Goal: Task Accomplishment & Management: Complete application form

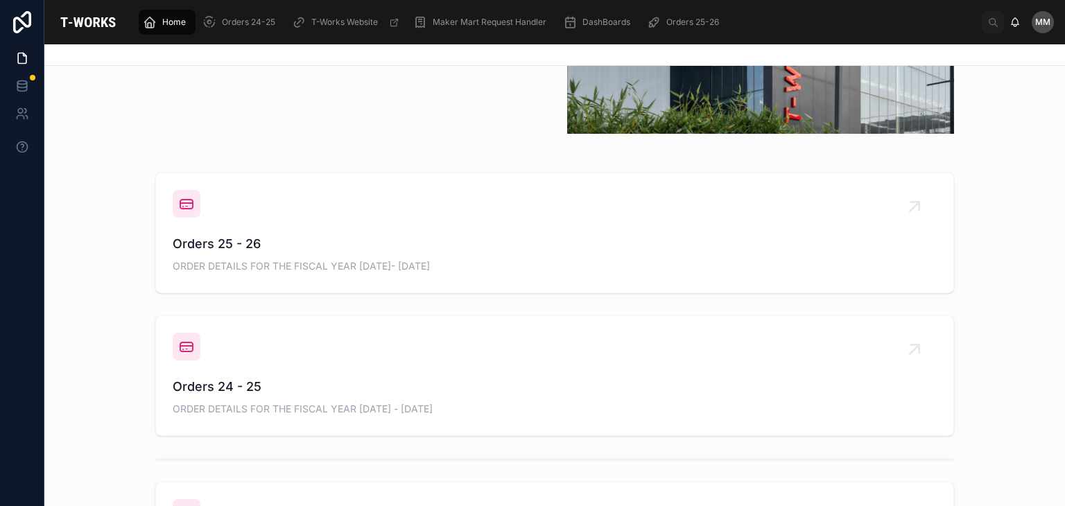
scroll to position [440, 0]
click at [338, 239] on span "Orders 25 - 26" at bounding box center [555, 242] width 764 height 19
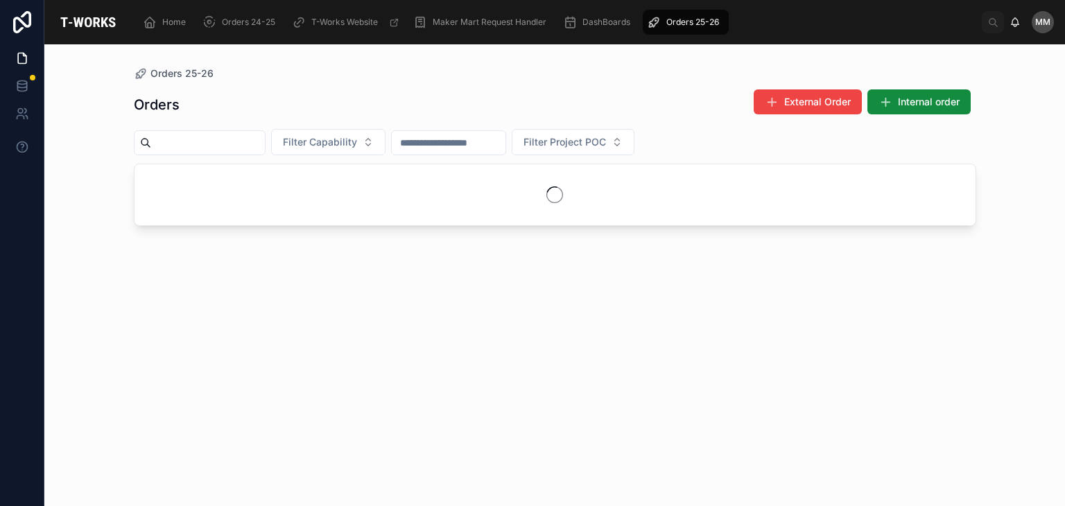
click at [338, 239] on div "Orders External Order Internal order Filter Capability Filter Project POC" at bounding box center [555, 284] width 842 height 409
click at [357, 143] on span "Filter Capability" at bounding box center [320, 142] width 74 height 14
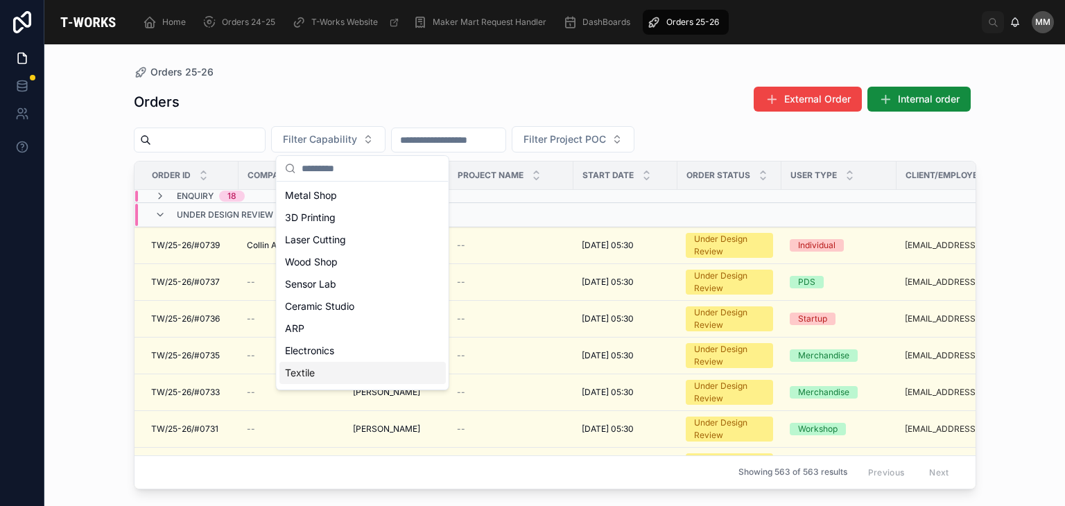
click at [297, 367] on div "Textile" at bounding box center [362, 373] width 166 height 22
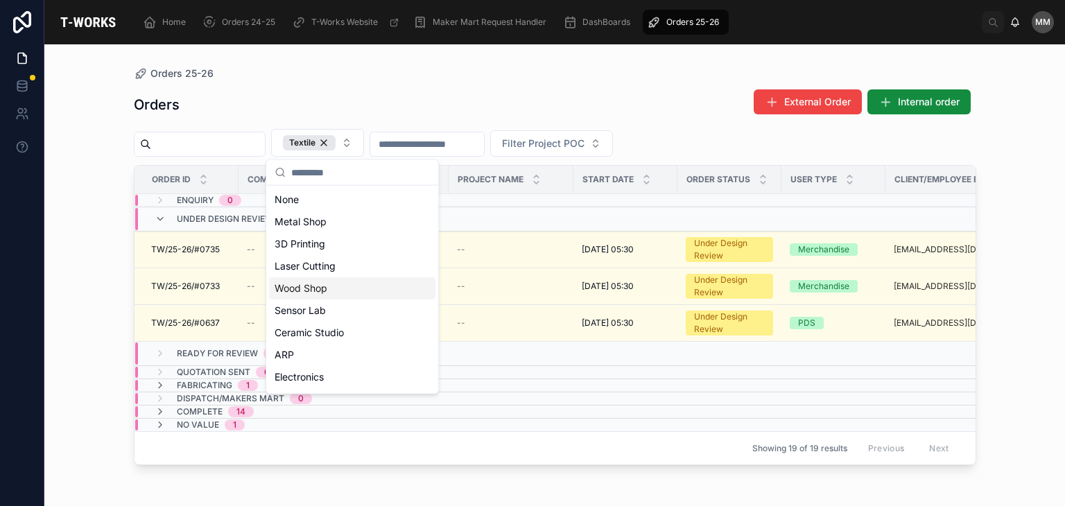
click at [98, 339] on div "Orders 25-26 Orders External Order Internal order Textile Filter Project POC Or…" at bounding box center [554, 275] width 1021 height 462
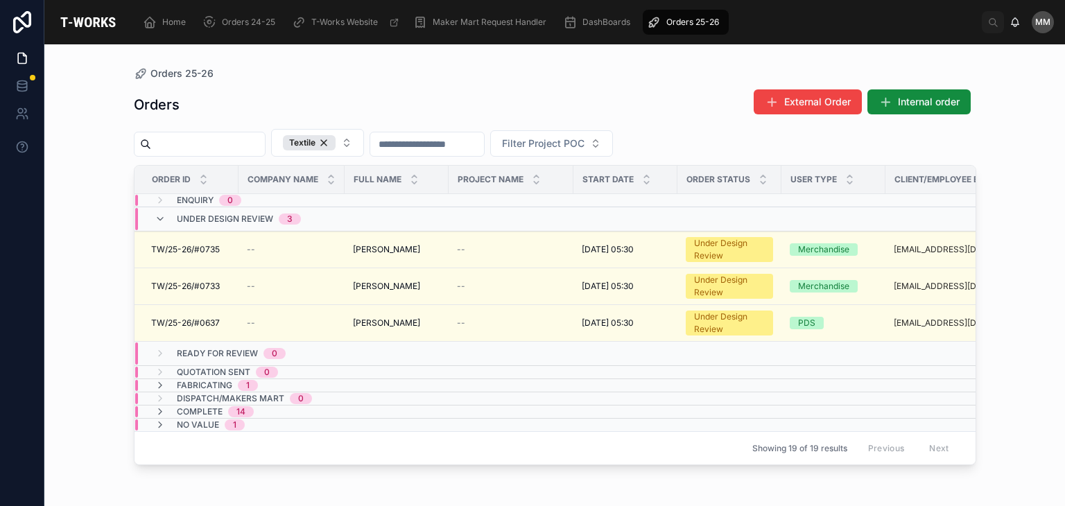
click at [191, 214] on span "Under Design Review" at bounding box center [225, 219] width 96 height 11
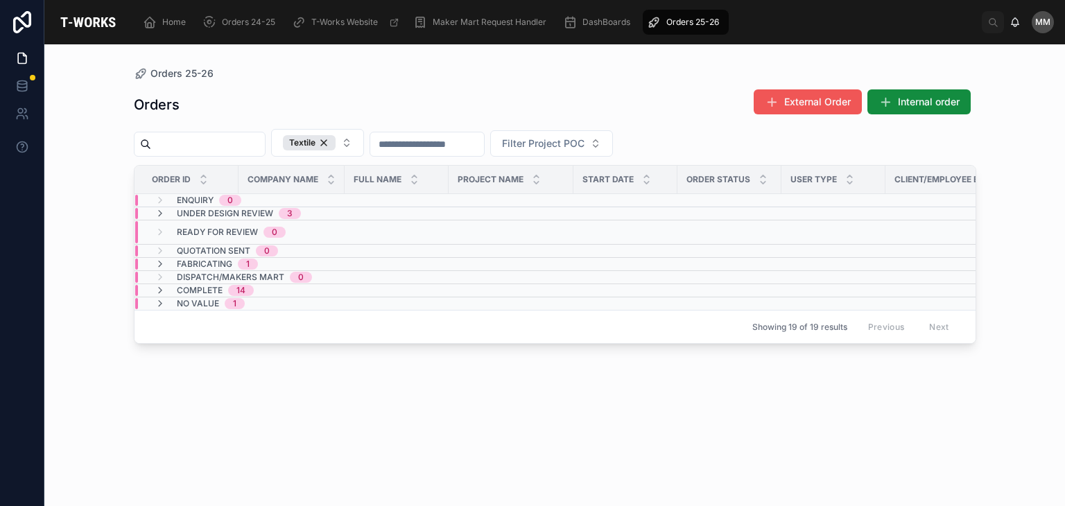
click at [804, 102] on span "External Order" at bounding box center [817, 102] width 67 height 14
click at [885, 101] on icon at bounding box center [885, 102] width 14 height 14
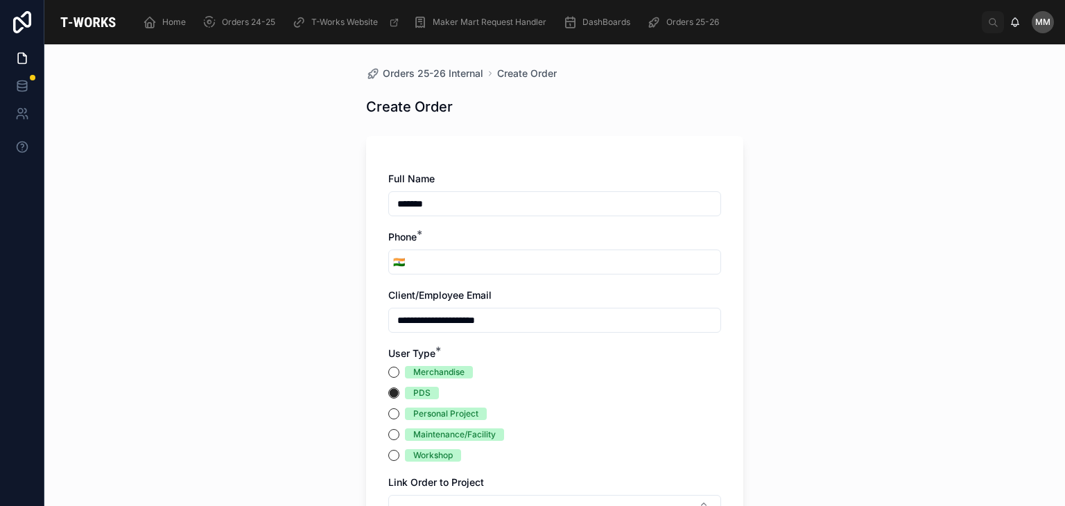
click at [439, 196] on input "*******" at bounding box center [554, 203] width 331 height 19
type input "**********"
click at [413, 263] on input "tel" at bounding box center [564, 261] width 311 height 19
type input "**********"
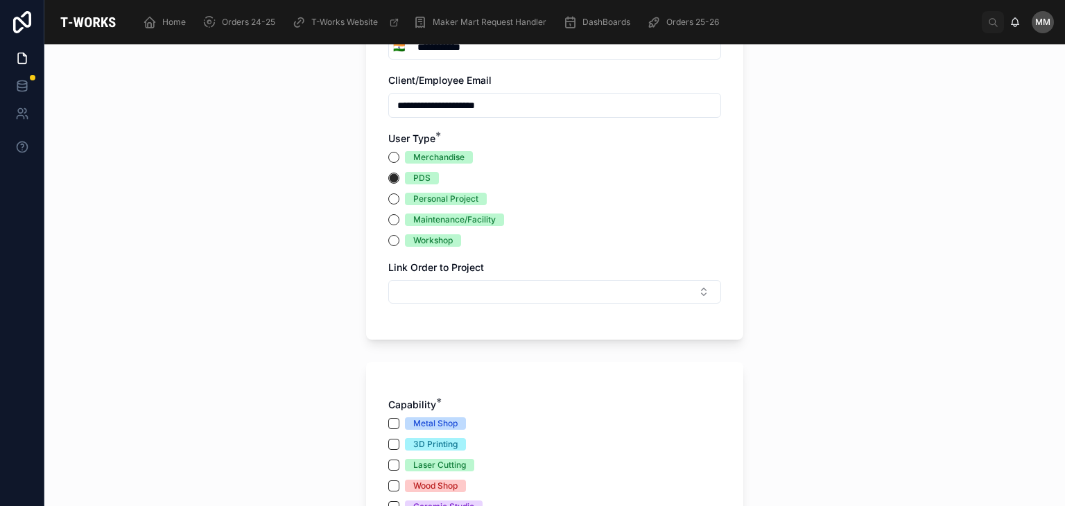
scroll to position [232, 0]
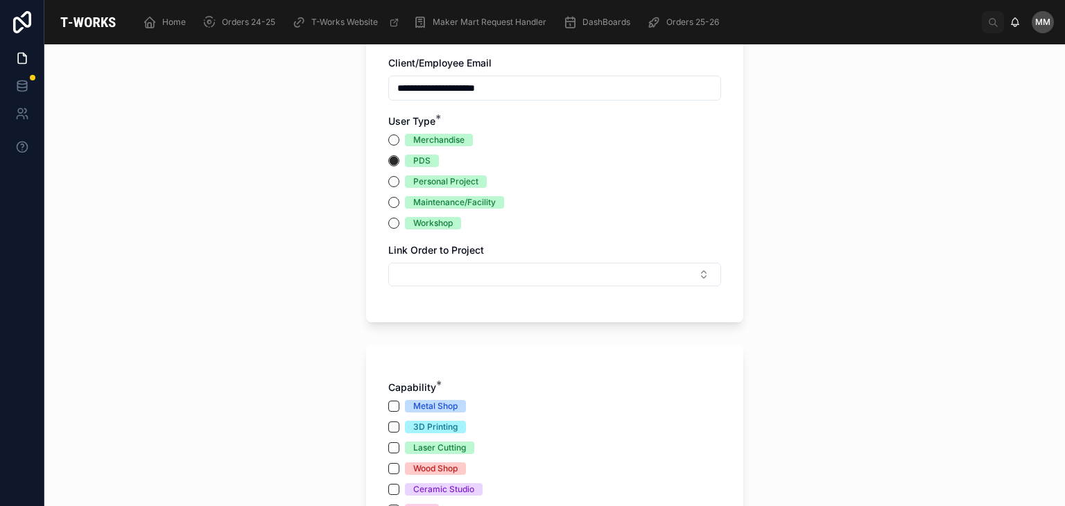
click at [390, 134] on div "Merchandise" at bounding box center [554, 140] width 333 height 12
click at [388, 137] on button "Merchandise" at bounding box center [393, 140] width 11 height 11
click at [390, 137] on circle "button" at bounding box center [394, 140] width 8 height 8
click at [426, 274] on button "Select Button" at bounding box center [554, 275] width 333 height 24
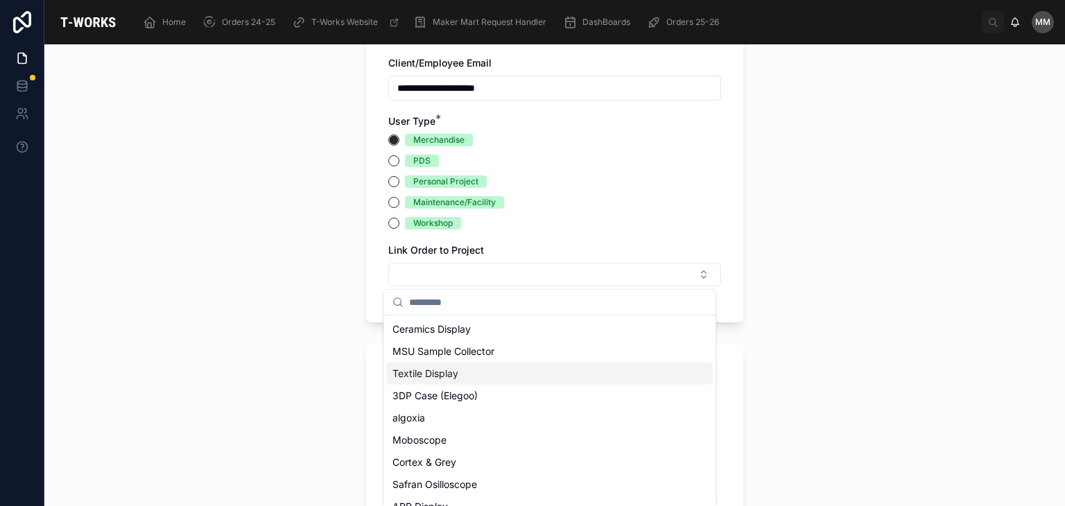
click at [432, 372] on span "Textile Display" at bounding box center [425, 374] width 66 height 14
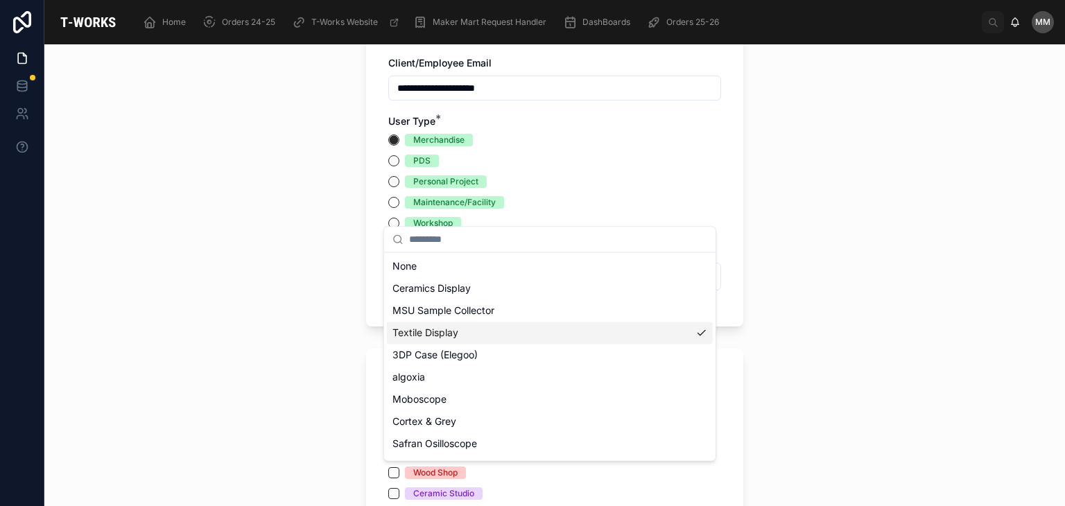
scroll to position [460, 0]
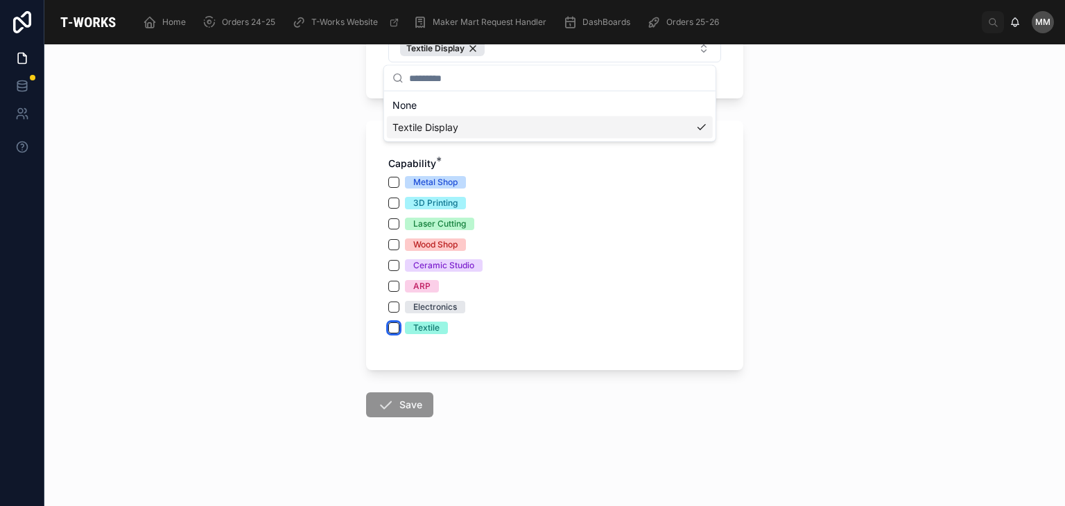
click at [388, 324] on button "Textile" at bounding box center [393, 327] width 11 height 11
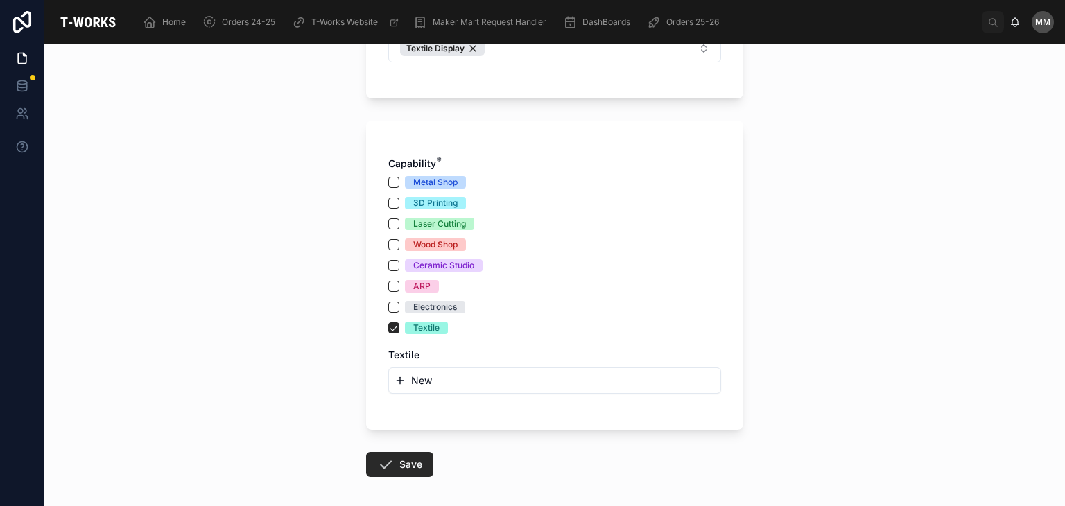
click at [399, 381] on icon "button" at bounding box center [400, 380] width 11 height 11
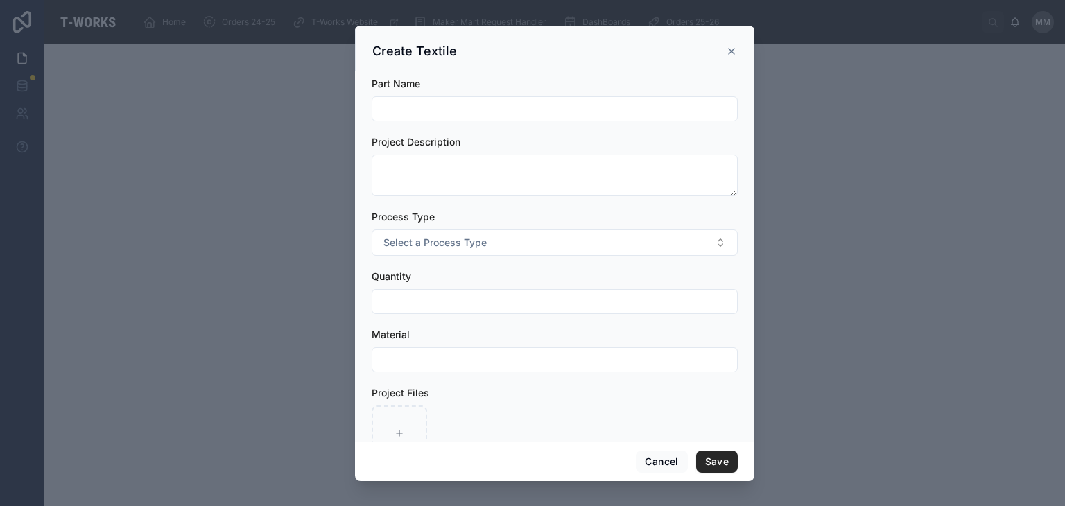
click at [416, 105] on input "text" at bounding box center [554, 108] width 365 height 19
click at [381, 106] on input "*******" at bounding box center [554, 108] width 365 height 19
click at [383, 107] on input "*******" at bounding box center [554, 108] width 365 height 19
type input "*******"
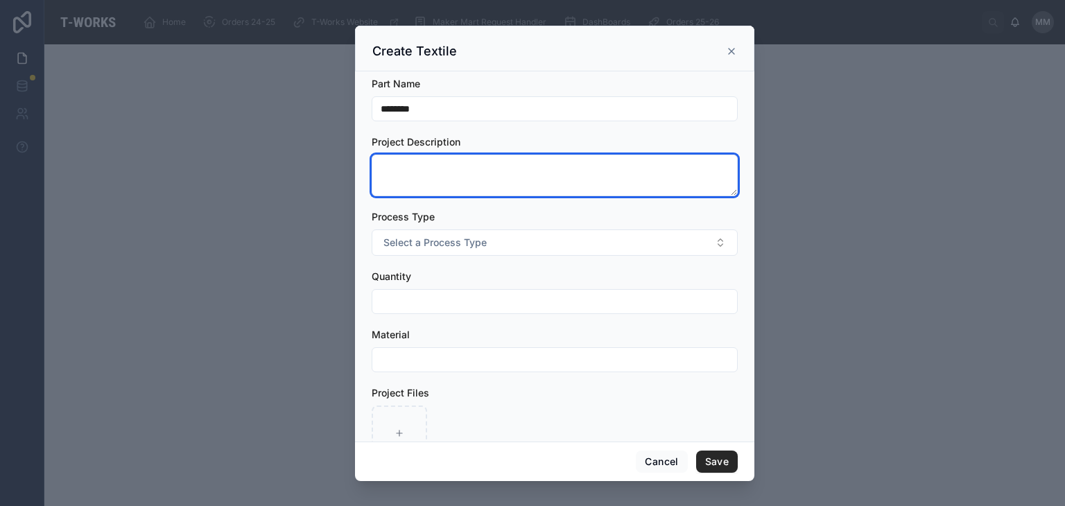
click at [399, 171] on textarea at bounding box center [555, 176] width 366 height 42
type textarea "*"
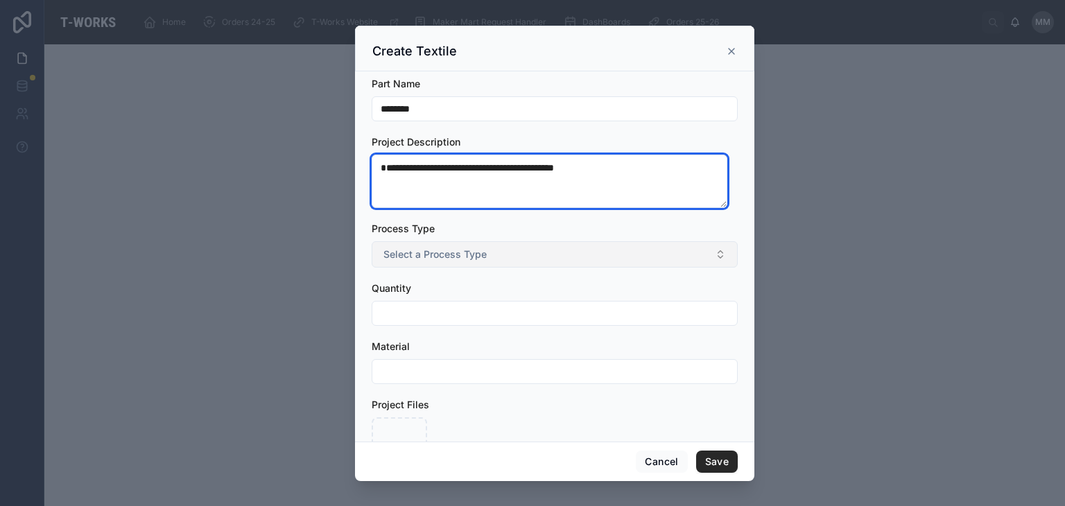
type textarea "**********"
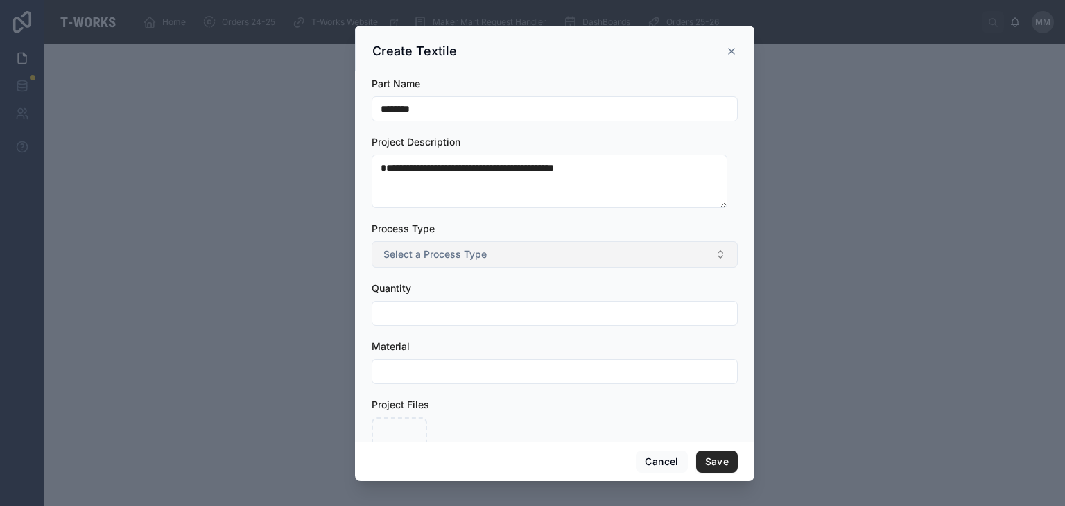
click at [462, 245] on button "Select a Process Type" at bounding box center [555, 254] width 366 height 26
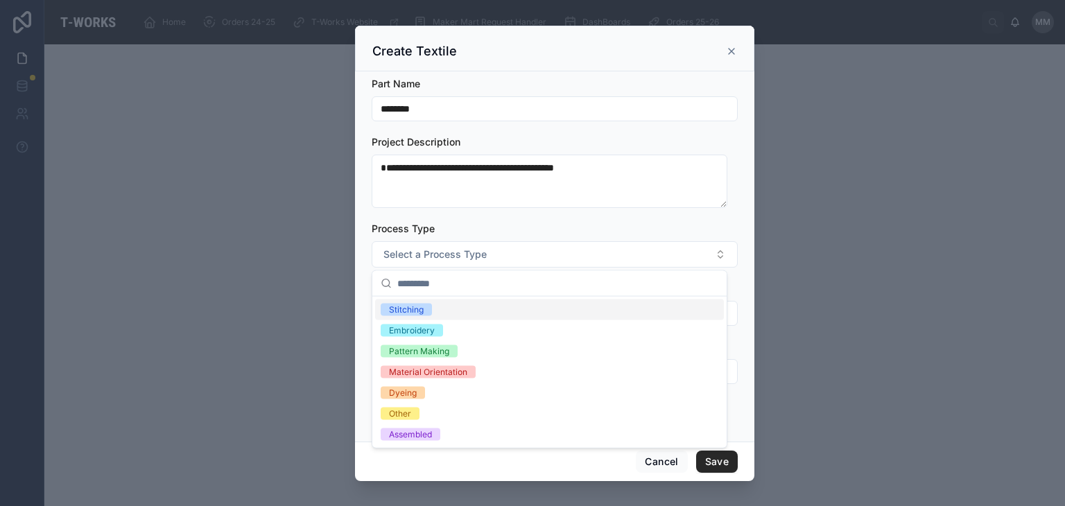
click at [421, 309] on div "Stitching" at bounding box center [406, 310] width 35 height 12
click at [418, 333] on div "Embroidery" at bounding box center [412, 330] width 46 height 12
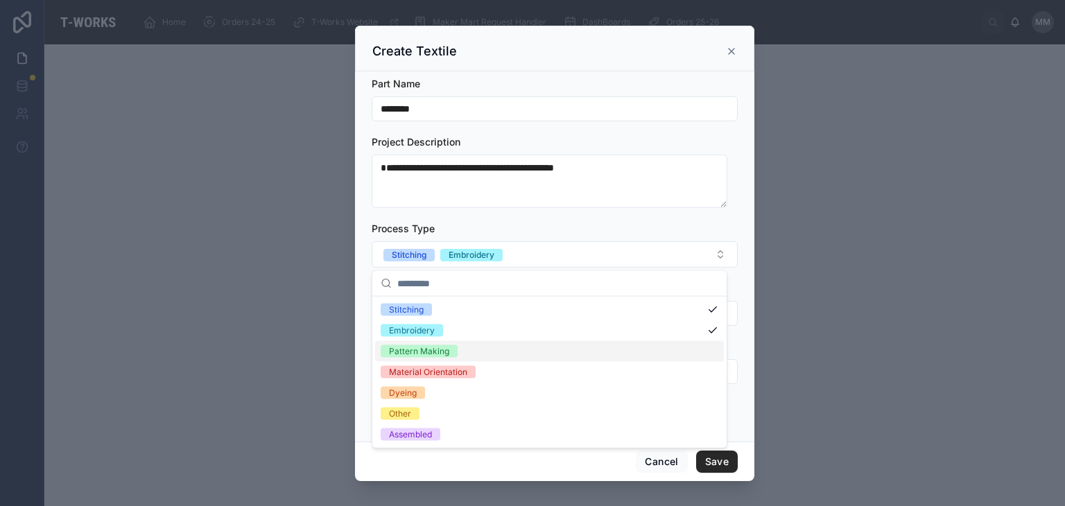
click at [427, 349] on div "Pattern Making" at bounding box center [419, 351] width 60 height 12
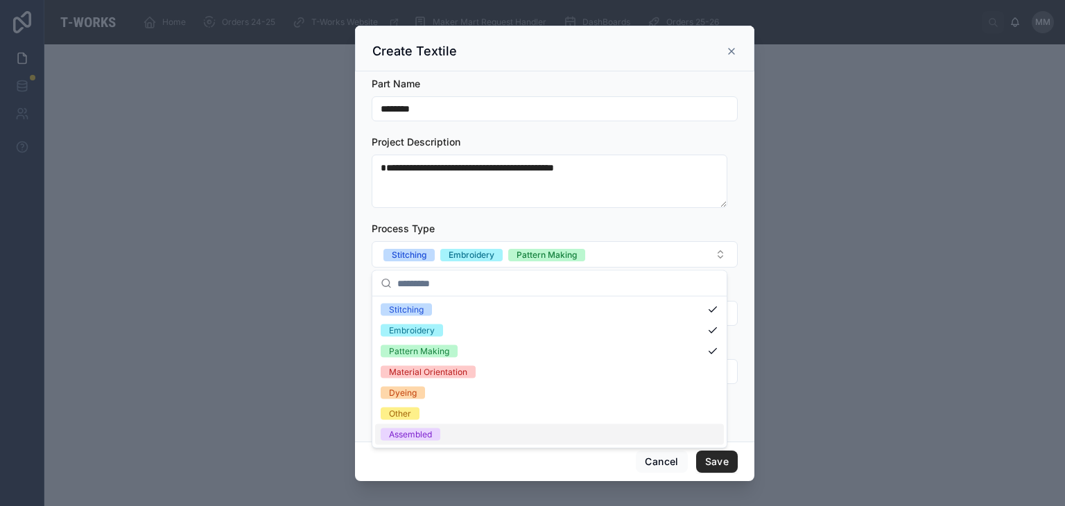
click at [394, 430] on div "Assembled" at bounding box center [410, 434] width 43 height 12
click at [369, 412] on div "**********" at bounding box center [554, 256] width 399 height 371
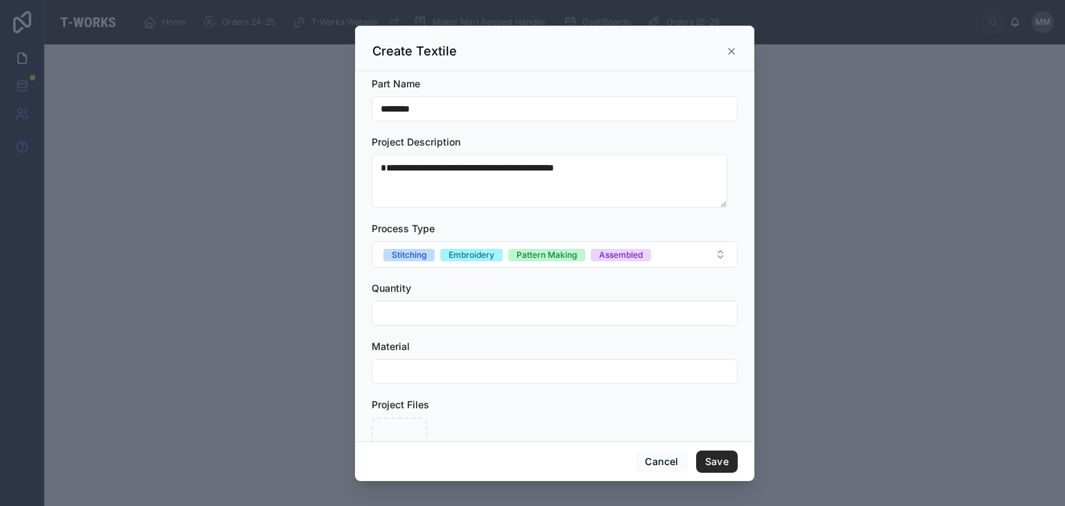
click at [447, 324] on div at bounding box center [555, 313] width 366 height 25
click at [425, 314] on input "text" at bounding box center [554, 313] width 365 height 19
type input "*"
click at [424, 365] on input "text" at bounding box center [554, 371] width 365 height 19
type input "*"
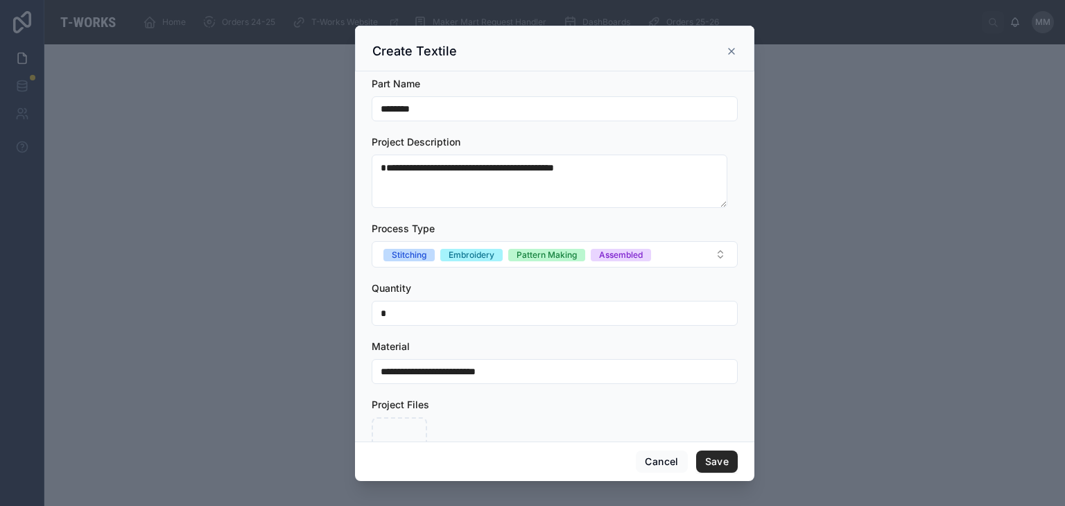
scroll to position [55, 0]
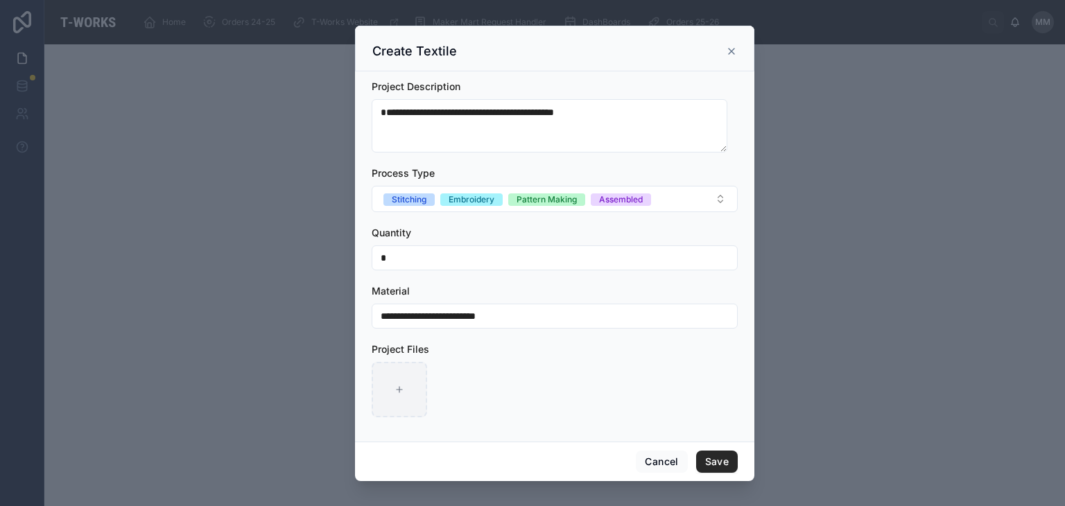
type input "**********"
click at [402, 389] on icon at bounding box center [400, 390] width 10 height 10
type input "**********"
click at [726, 456] on button "Save" at bounding box center [717, 462] width 42 height 22
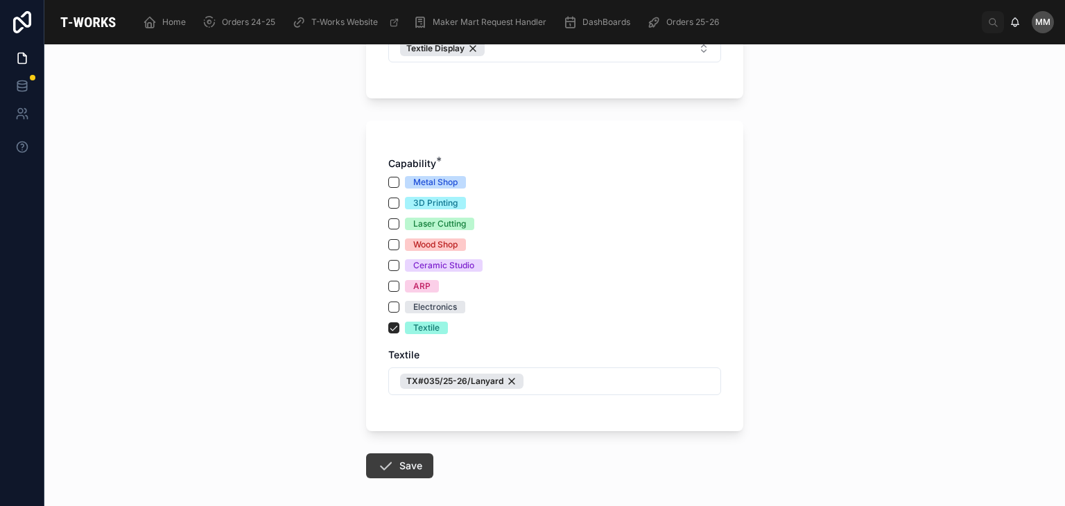
click at [412, 459] on button "Save" at bounding box center [399, 465] width 67 height 25
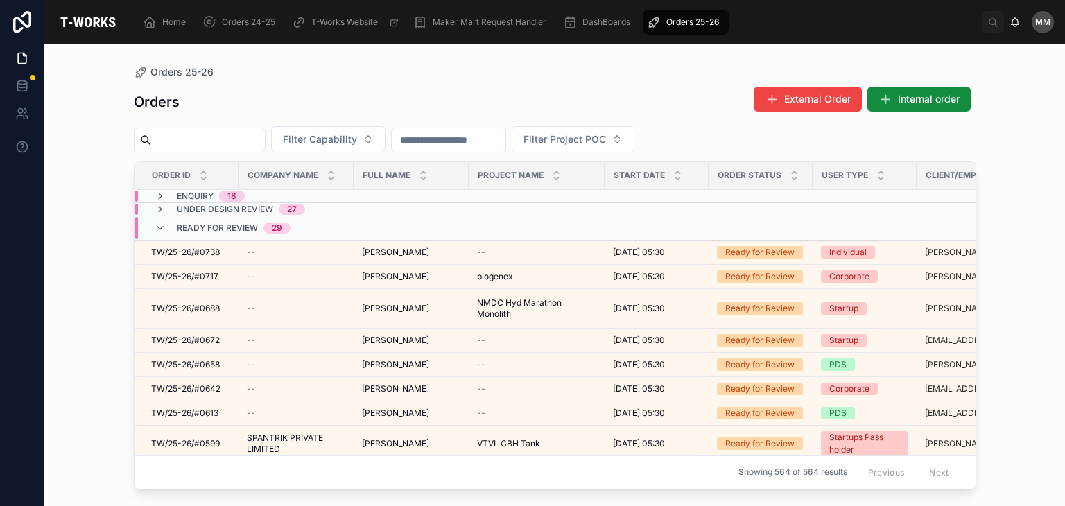
click at [227, 193] on div "18" at bounding box center [231, 196] width 9 height 11
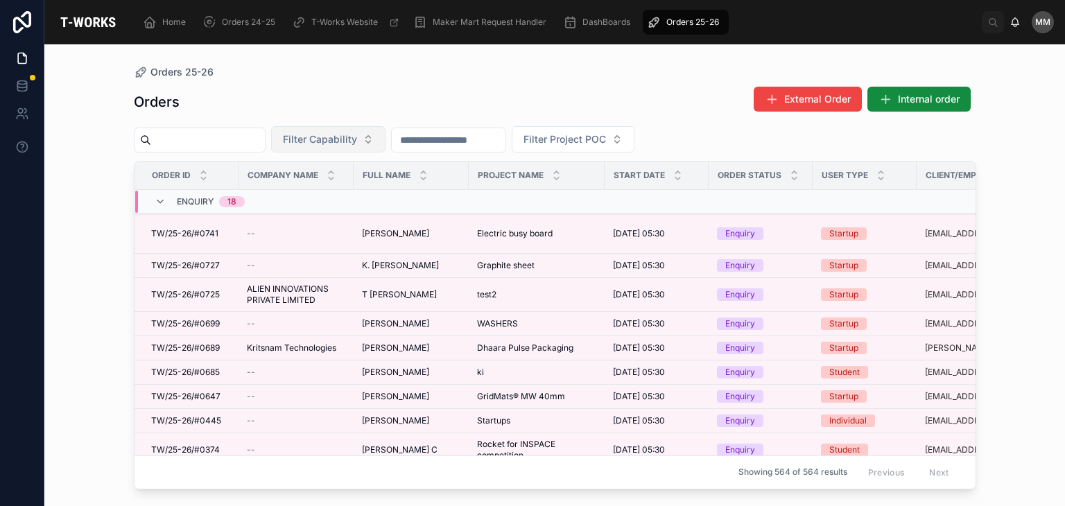
click at [357, 143] on span "Filter Capability" at bounding box center [320, 139] width 74 height 14
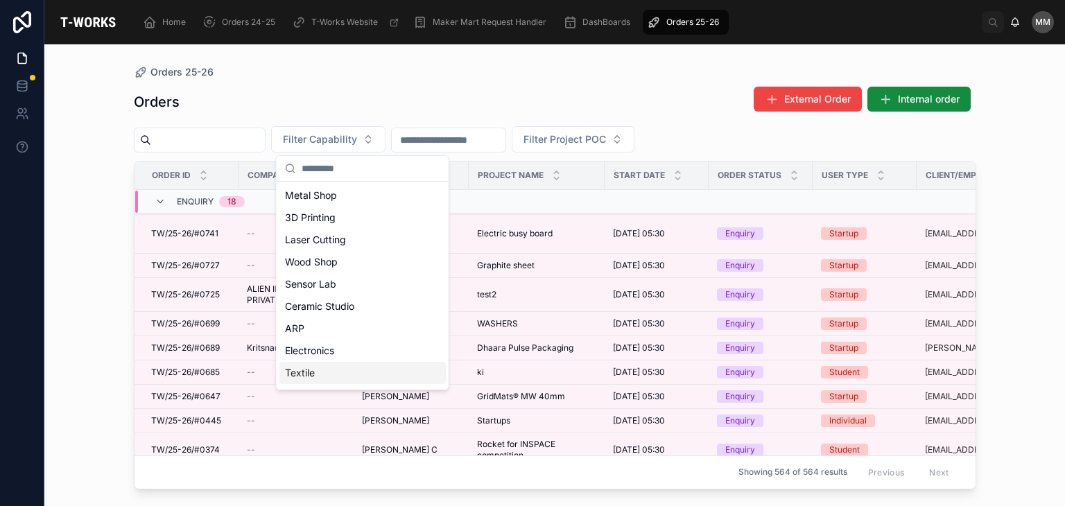
click at [322, 372] on div "Textile" at bounding box center [362, 373] width 166 height 22
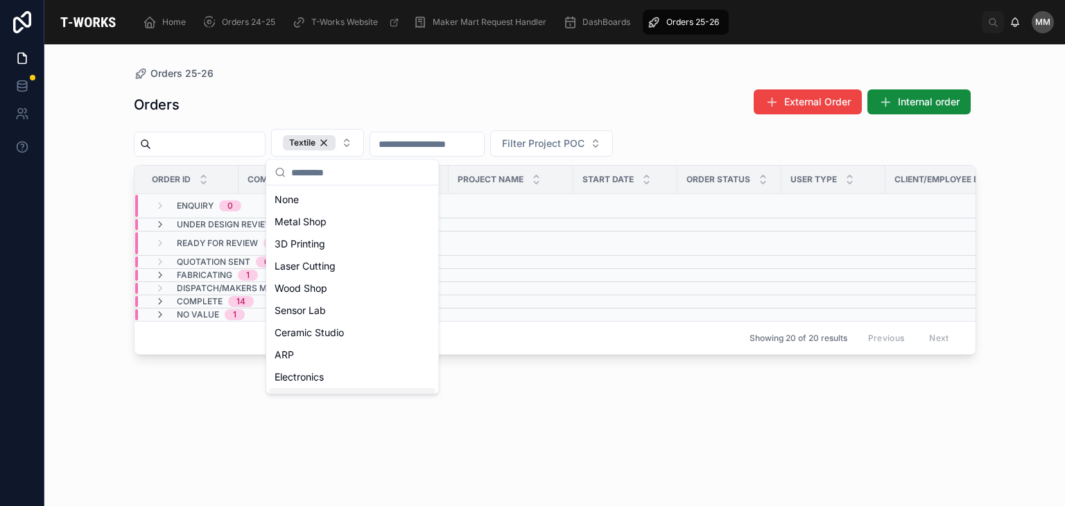
click at [192, 406] on div "Orders External Order Internal order Textile Filter Project POC Order ID Compan…" at bounding box center [555, 284] width 842 height 409
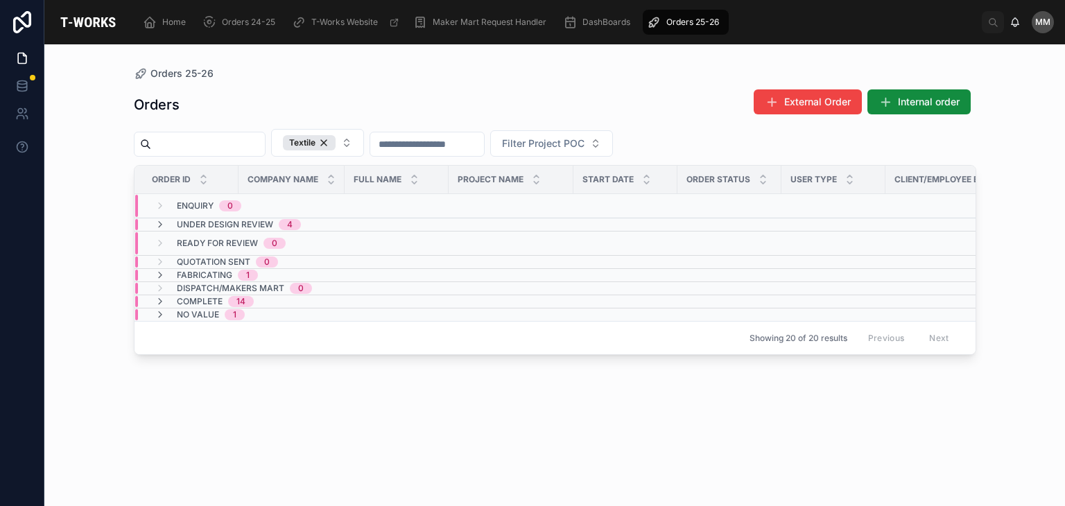
click at [274, 220] on div "Under Design Review 4" at bounding box center [239, 224] width 124 height 11
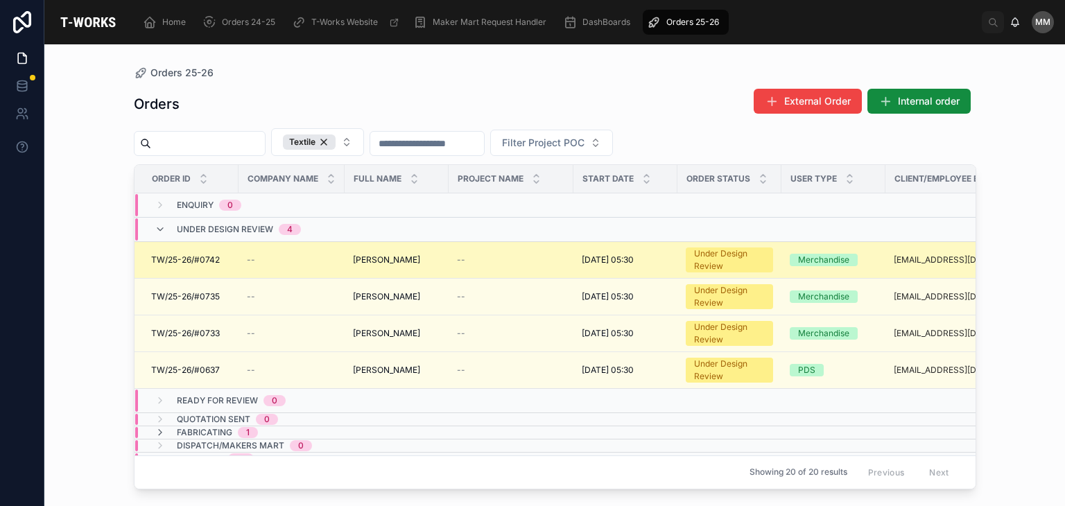
click at [746, 261] on div "Under Design Review" at bounding box center [729, 260] width 71 height 25
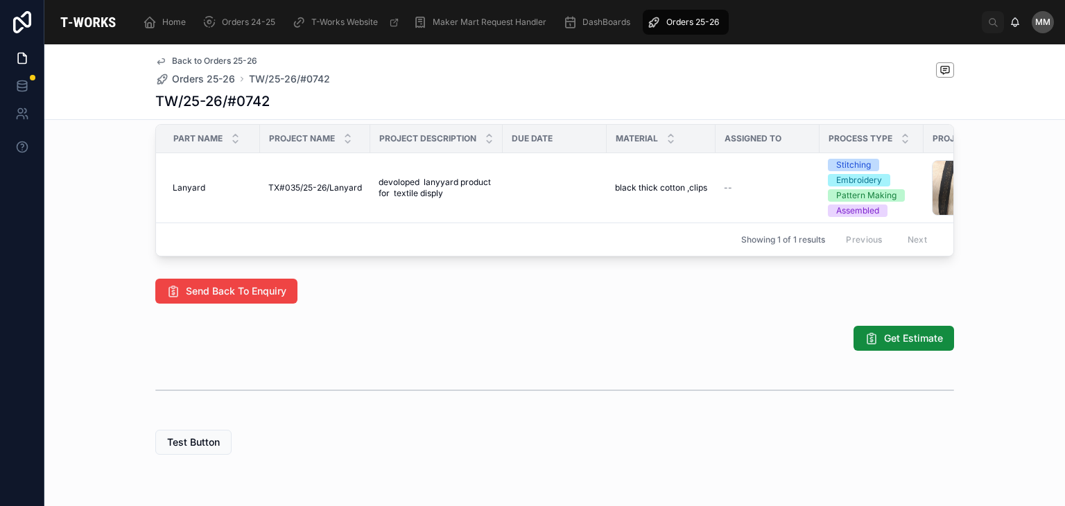
scroll to position [652, 0]
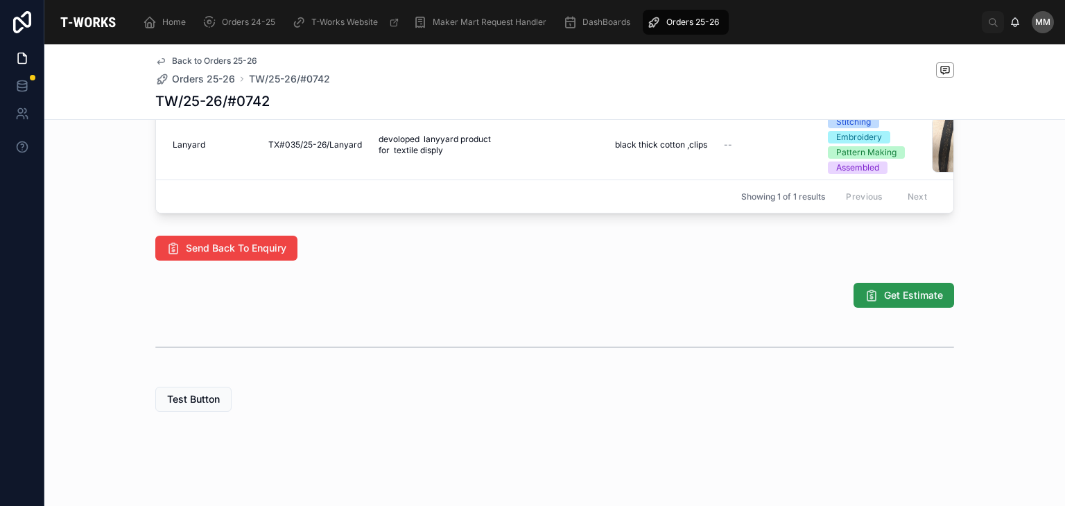
click at [937, 295] on button "Get Estimate" at bounding box center [903, 295] width 101 height 25
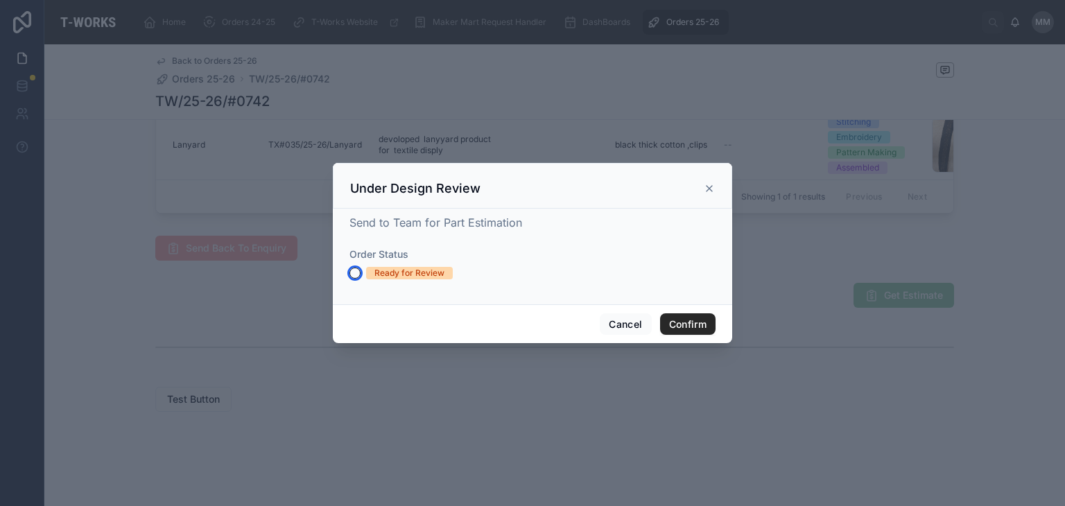
click at [352, 270] on button "Ready for Review" at bounding box center [354, 273] width 11 height 11
click at [686, 325] on button "Confirm" at bounding box center [687, 324] width 55 height 22
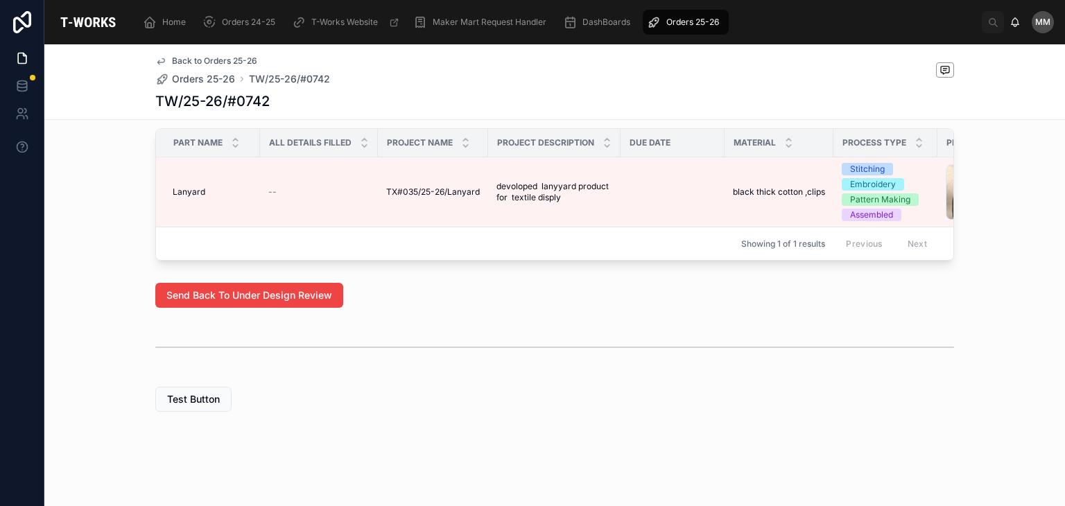
scroll to position [0, 0]
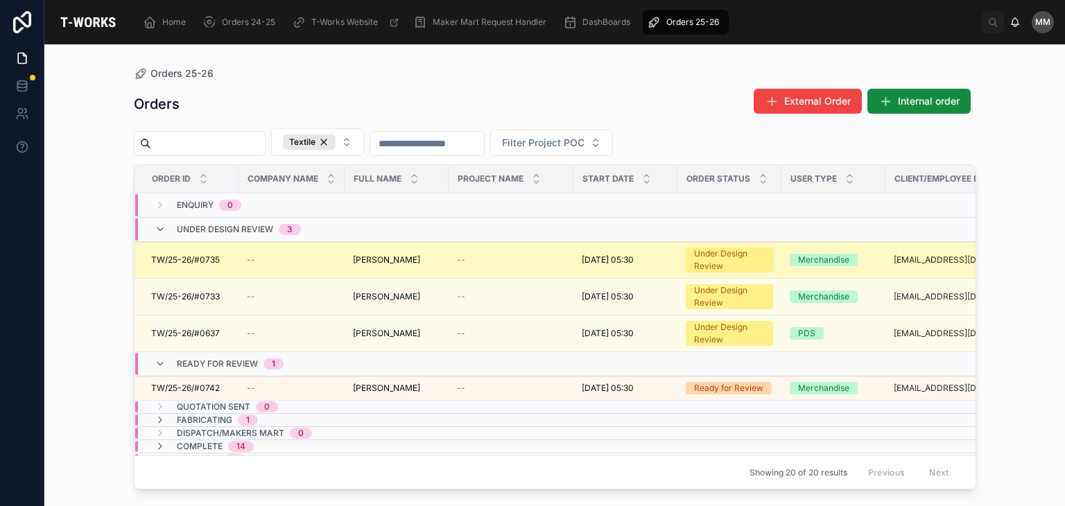
click at [324, 271] on td "--" at bounding box center [292, 260] width 106 height 37
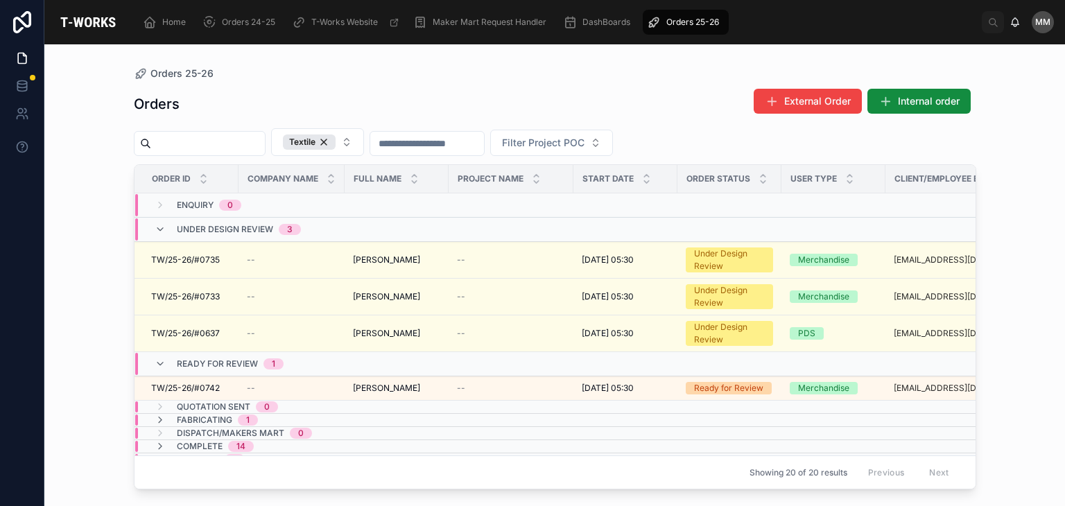
click at [344, 234] on div "Under Design Review 3" at bounding box center [291, 229] width 313 height 22
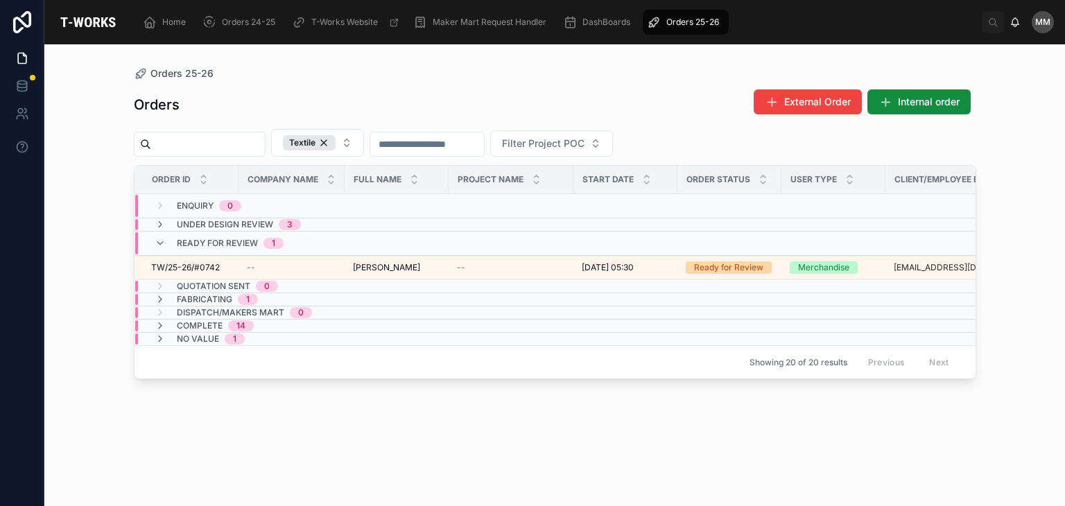
click at [344, 234] on div "Ready for Review 1" at bounding box center [291, 243] width 313 height 22
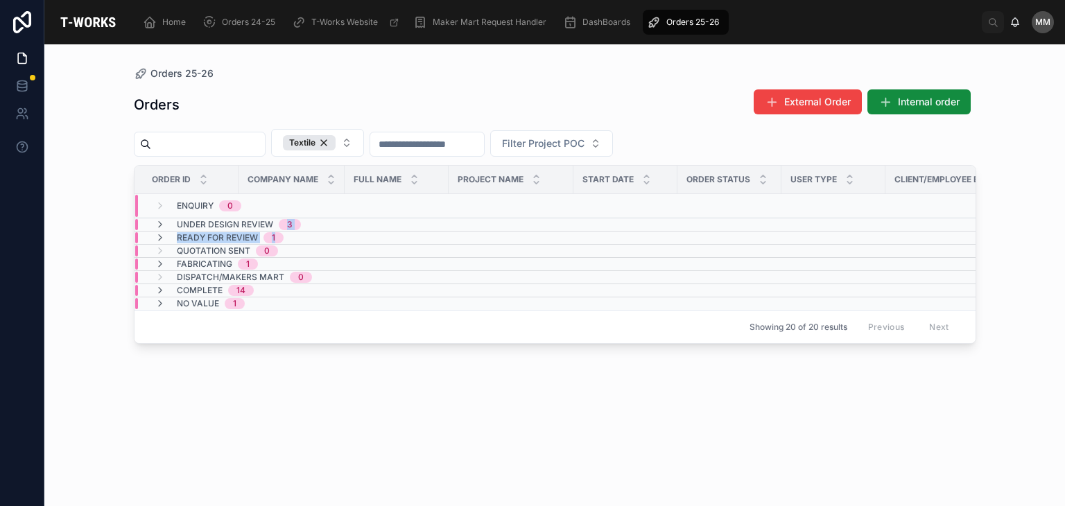
click at [306, 219] on tbody "Enquiry 0 Under Design Review 3 Ready for Review 1 Quotation Sent 0 Fabricating…" at bounding box center [684, 252] width 1099 height 116
click at [306, 219] on div "Under Design Review 3" at bounding box center [228, 224] width 180 height 11
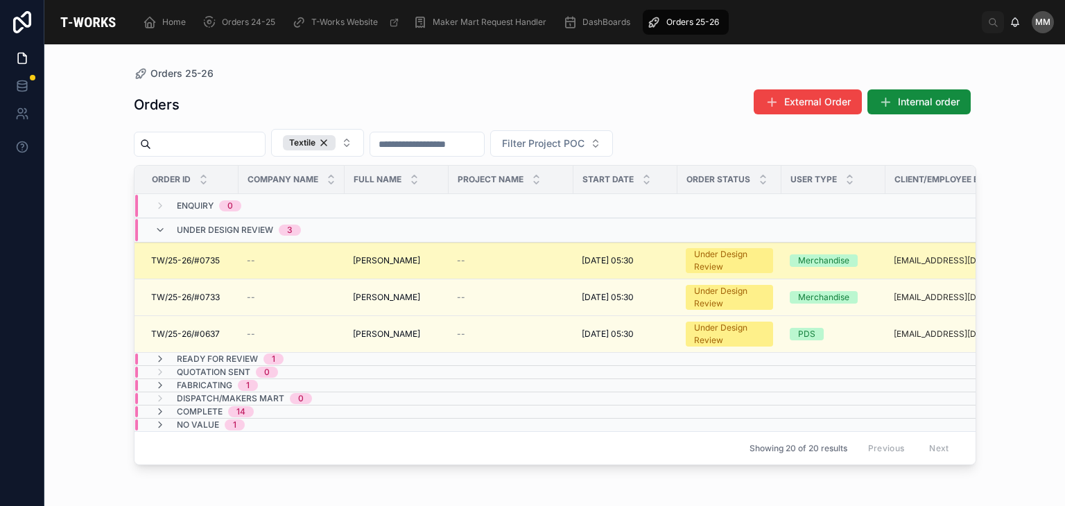
click at [324, 256] on div "--" at bounding box center [291, 260] width 89 height 11
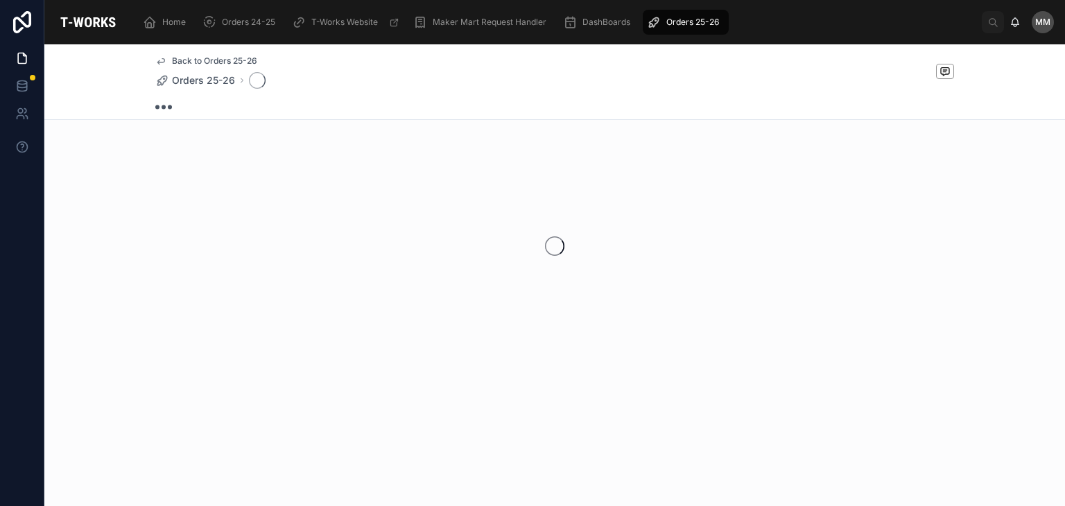
click at [324, 256] on div at bounding box center [554, 246] width 1021 height 219
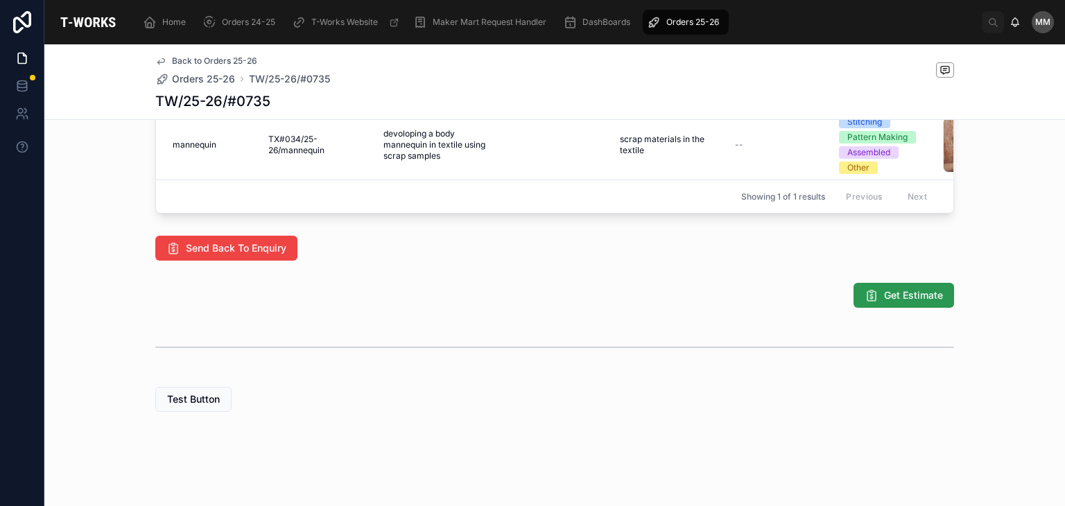
click at [895, 300] on span "Get Estimate" at bounding box center [913, 295] width 59 height 14
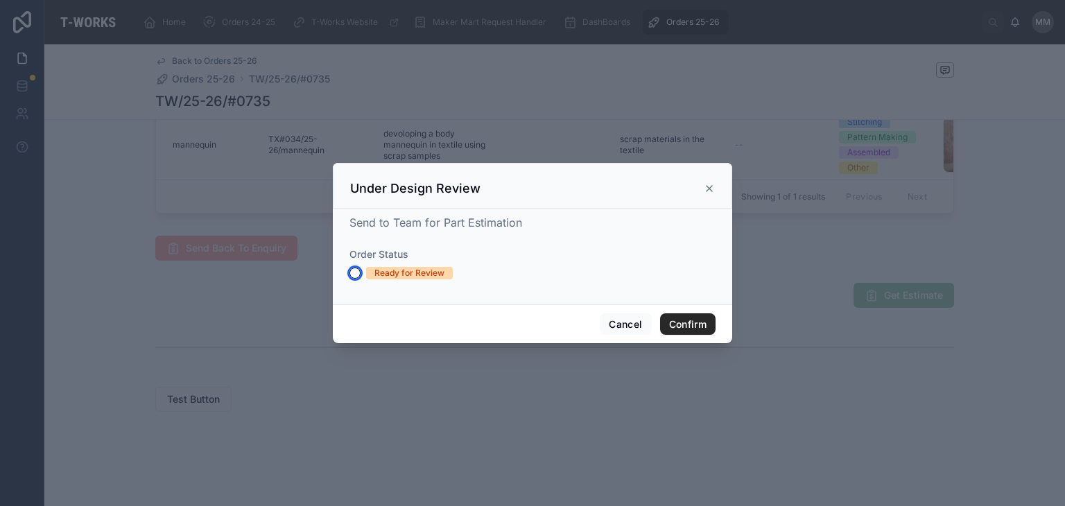
click at [358, 275] on button "Ready for Review" at bounding box center [354, 273] width 11 height 11
click at [668, 317] on button "Confirm" at bounding box center [687, 324] width 55 height 22
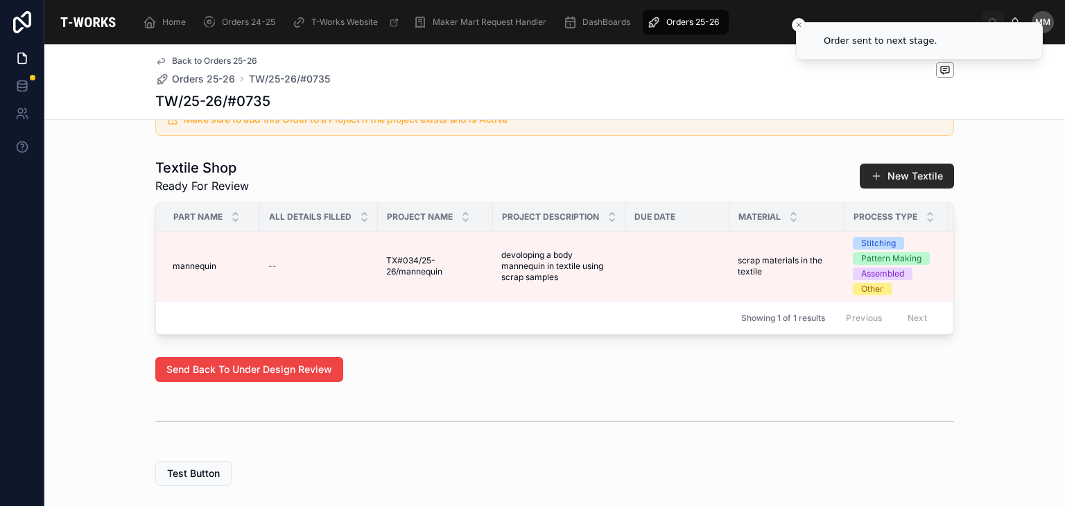
scroll to position [507, 0]
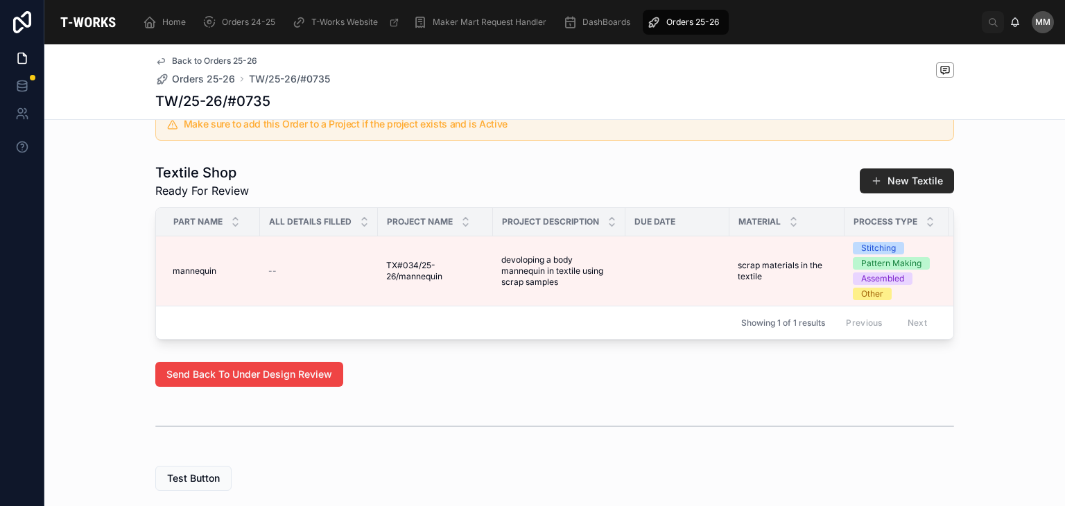
click at [541, 374] on div "Send Back To Under Design Review" at bounding box center [554, 374] width 1021 height 36
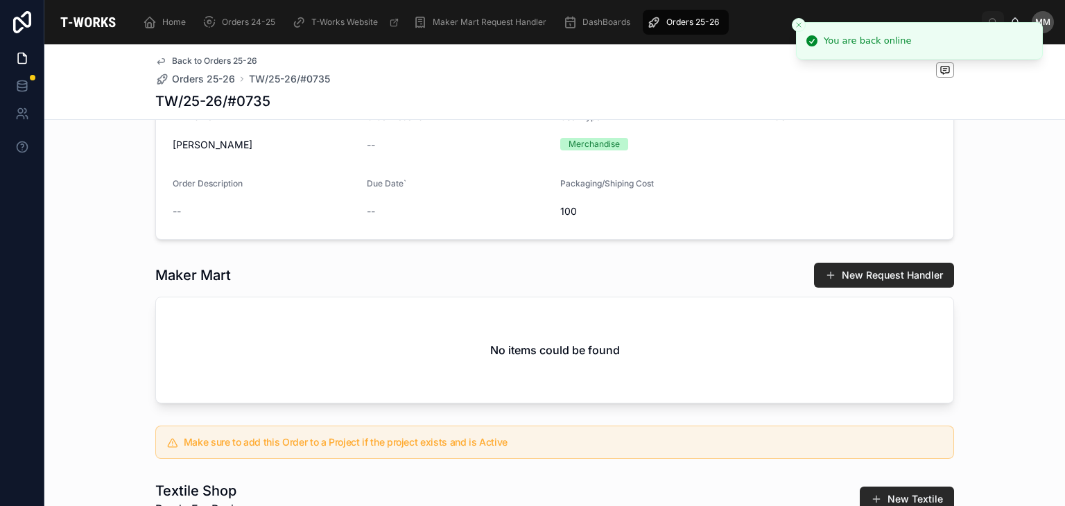
scroll to position [0, 0]
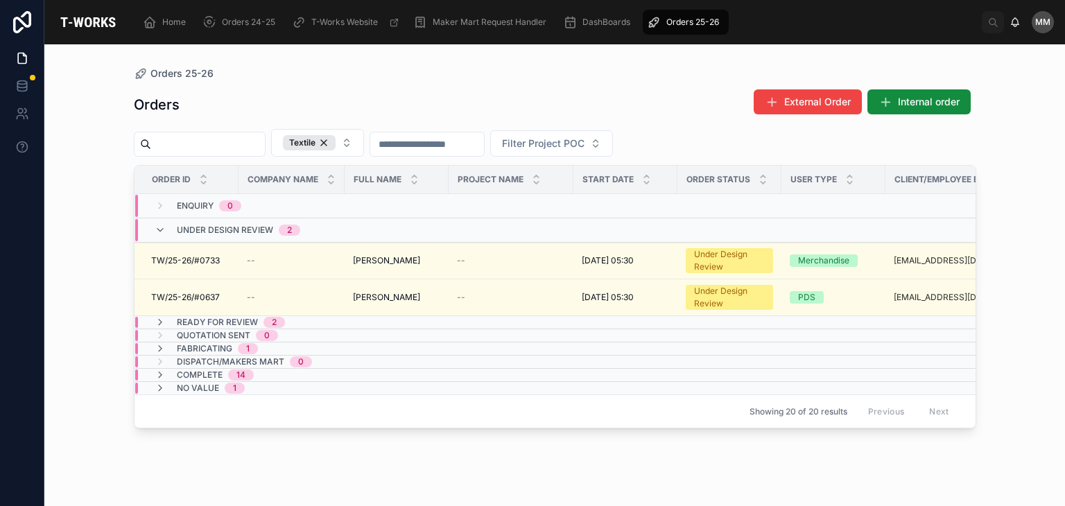
click at [72, 410] on div "Orders 25-26 Orders External Order Internal order Textile Filter Project POC Or…" at bounding box center [554, 275] width 1021 height 462
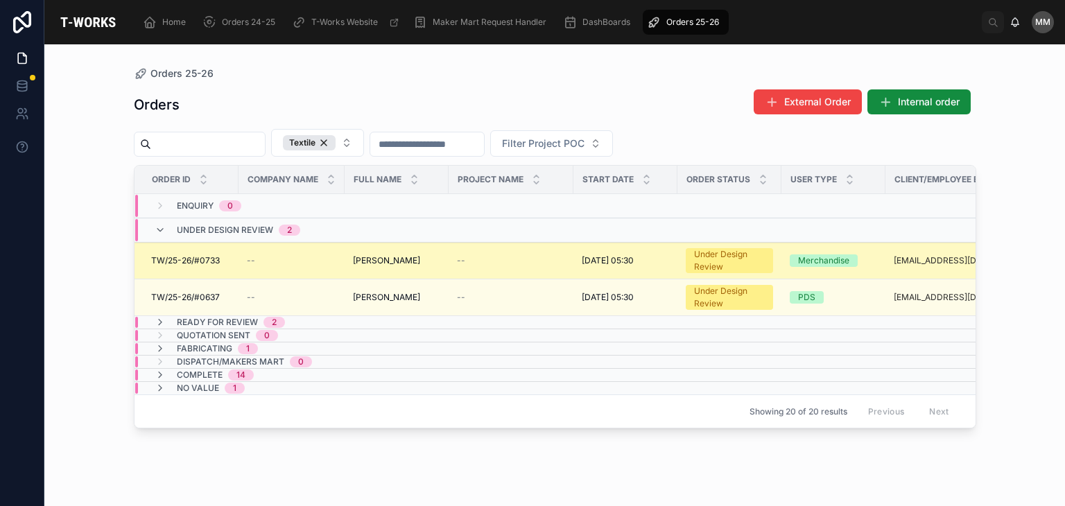
click at [315, 258] on div "--" at bounding box center [291, 260] width 89 height 11
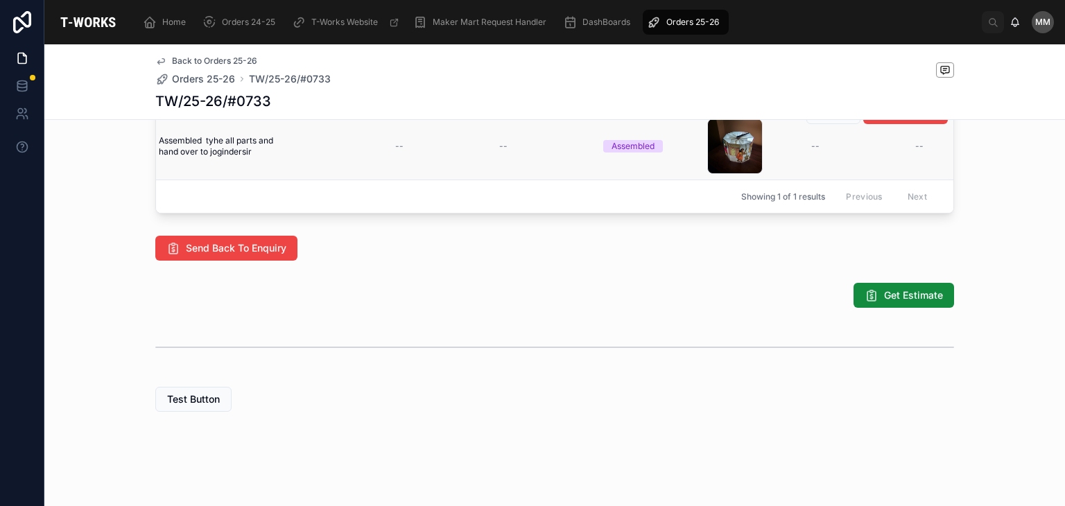
scroll to position [0, 229]
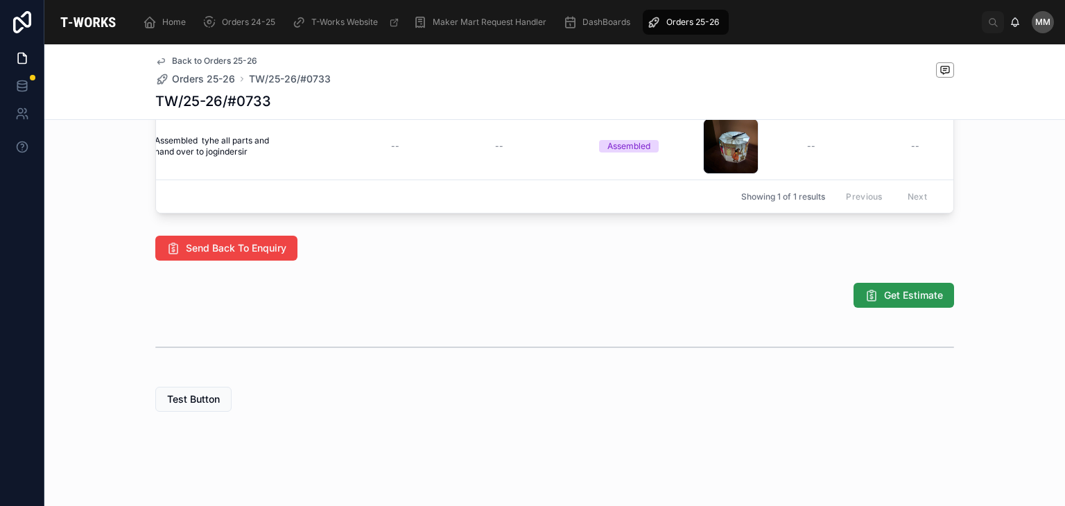
click at [928, 298] on span "Get Estimate" at bounding box center [913, 295] width 59 height 14
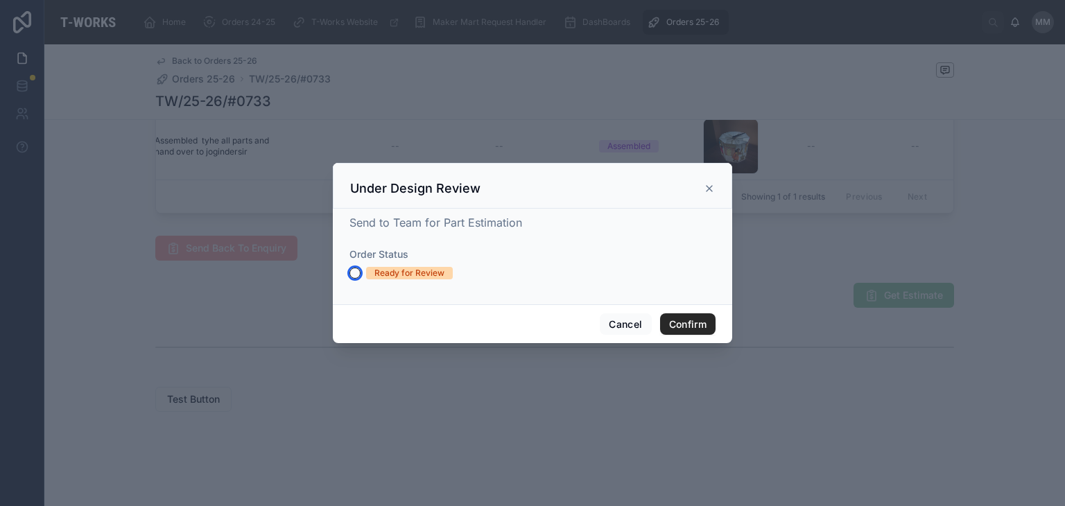
click at [352, 271] on button "Ready for Review" at bounding box center [354, 273] width 11 height 11
click at [693, 320] on button "Confirm" at bounding box center [687, 324] width 55 height 22
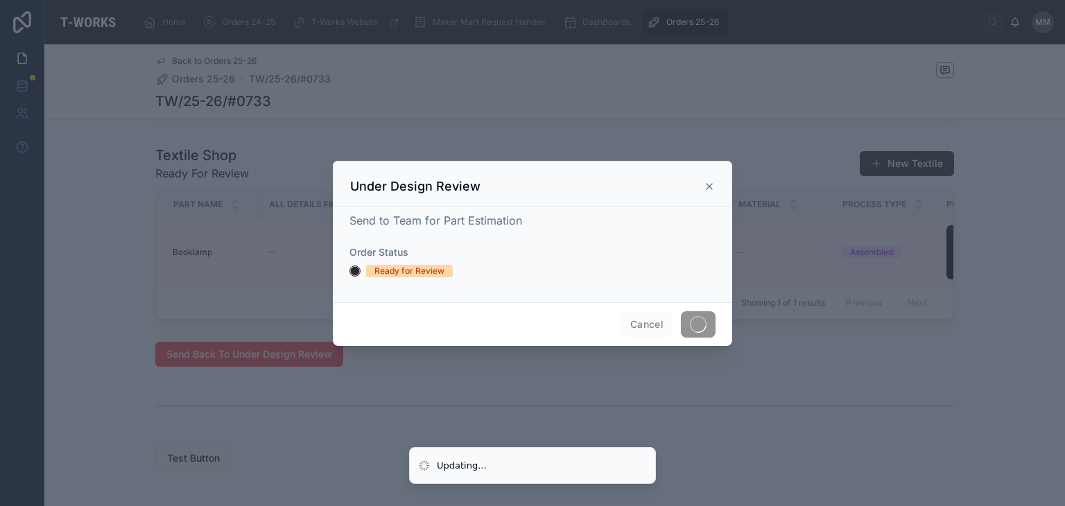
scroll to position [602, 0]
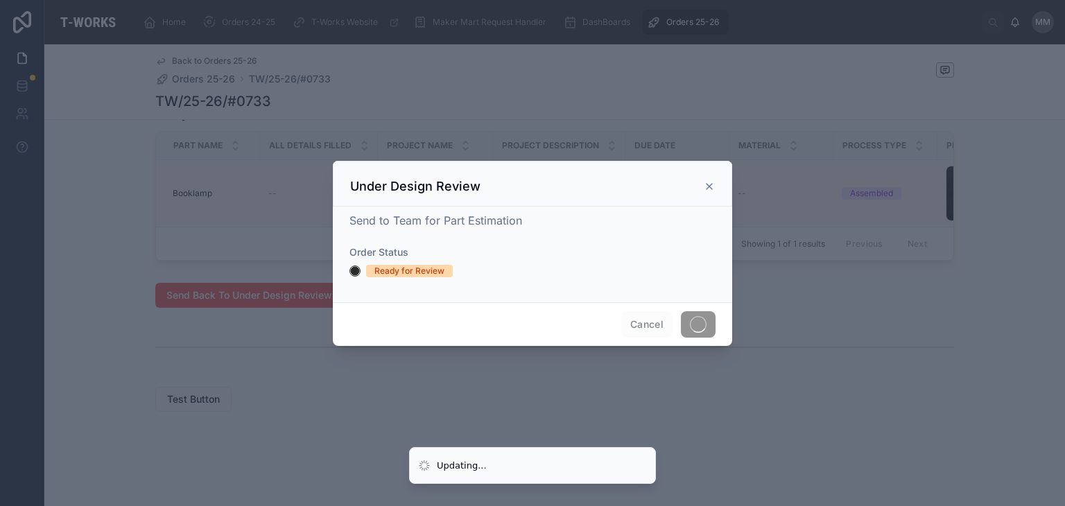
click at [322, 356] on div at bounding box center [532, 253] width 1065 height 506
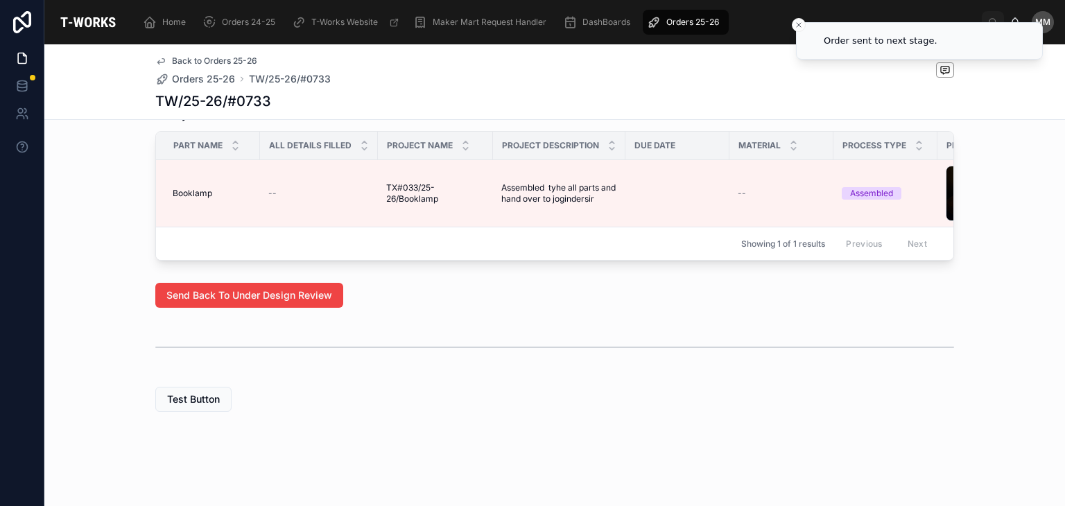
click at [322, 356] on div at bounding box center [554, 347] width 799 height 35
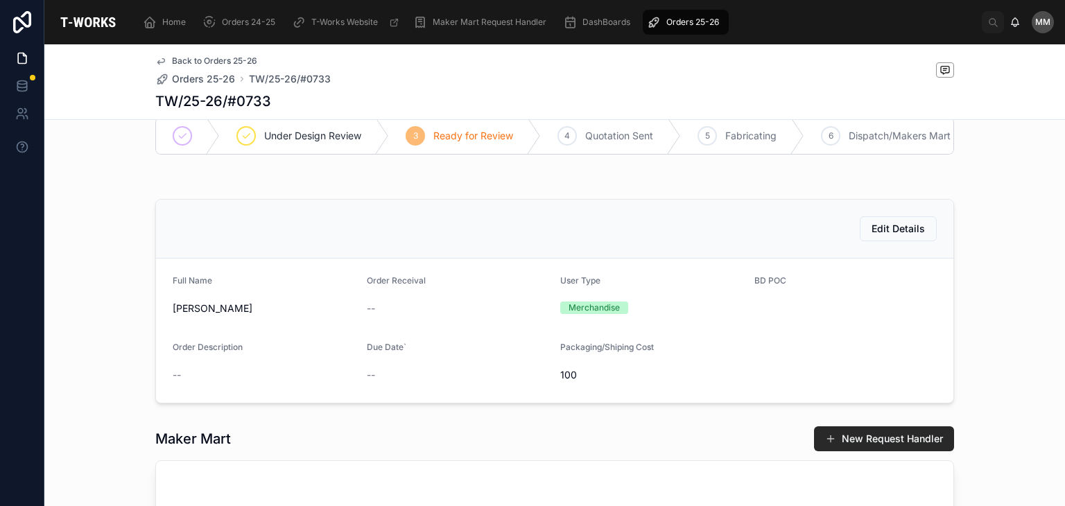
scroll to position [0, 0]
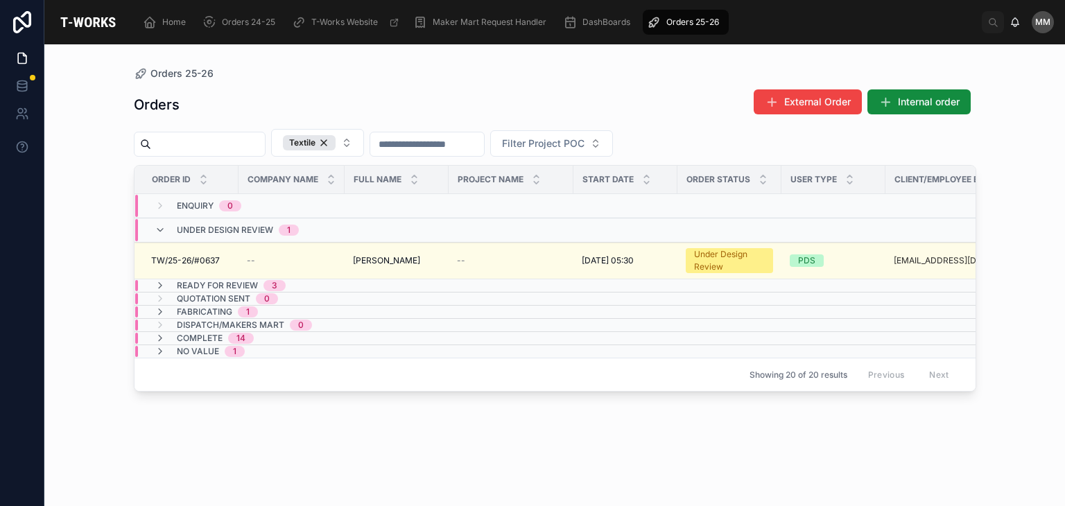
click at [88, 287] on div "Orders 25-26 Orders External Order Internal order Textile Filter Project POC Or…" at bounding box center [554, 275] width 1021 height 462
click at [167, 230] on div "Under Design Review 1" at bounding box center [227, 230] width 144 height 22
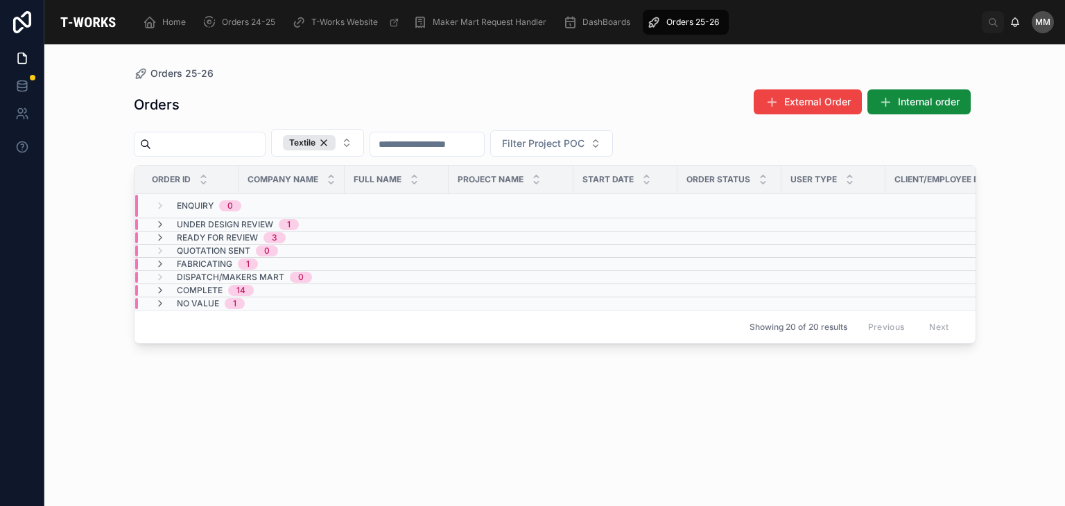
click at [167, 232] on td "Ready for Review 3" at bounding box center [292, 238] width 314 height 13
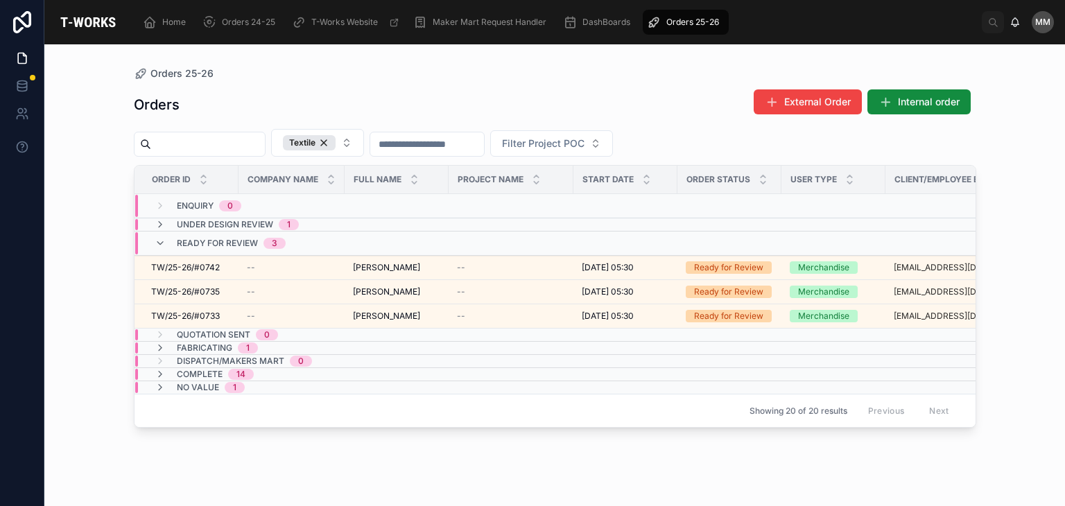
drag, startPoint x: 189, startPoint y: 230, endPoint x: 189, endPoint y: 221, distance: 9.0
click at [189, 221] on tbody "Enquiry 0 Under Design Review 1 Ready for Review 3 TW/25-26/#0742 TW/25-26/#074…" at bounding box center [685, 294] width 1100 height 200
click at [189, 221] on span "Under Design Review" at bounding box center [225, 224] width 96 height 11
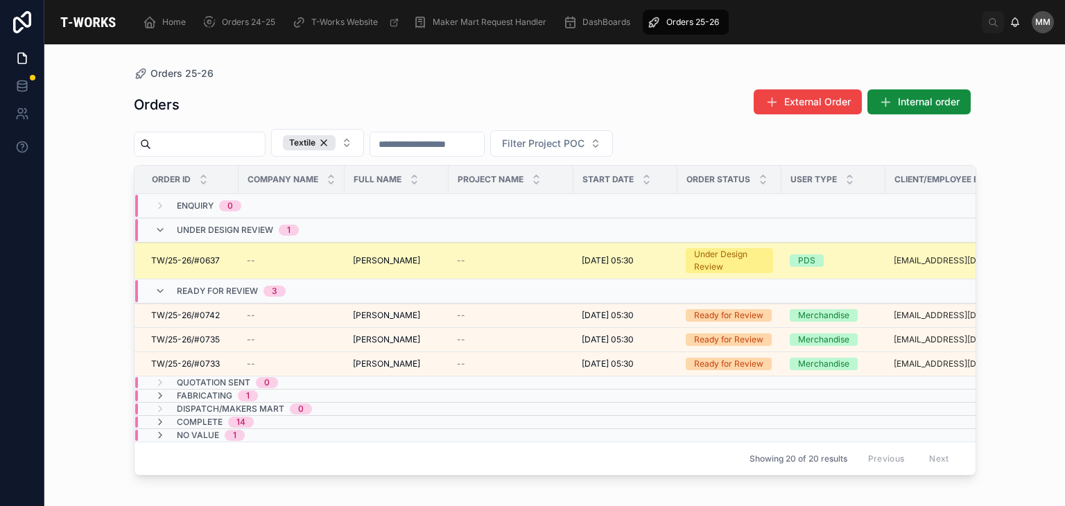
click at [305, 251] on td "--" at bounding box center [292, 261] width 106 height 37
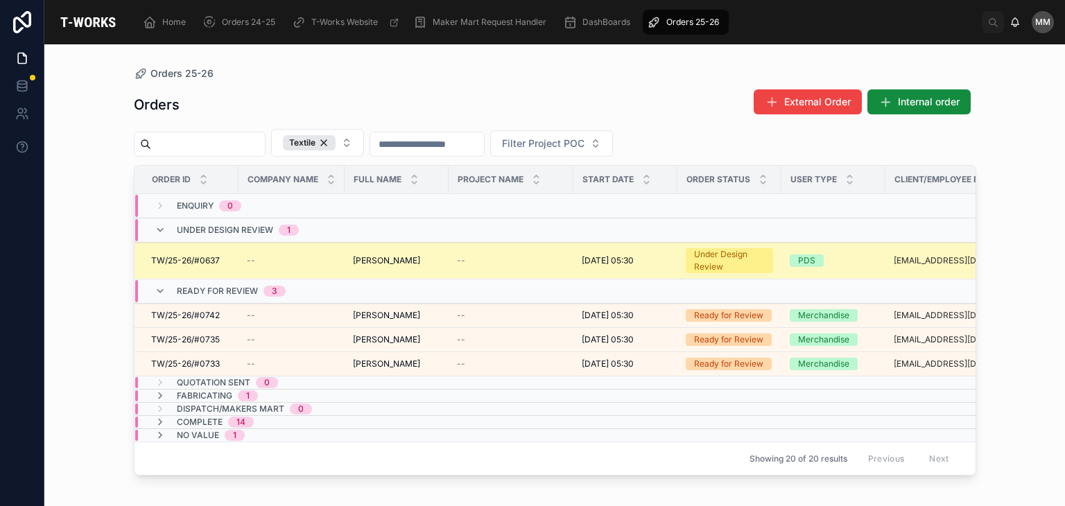
click at [305, 251] on td "--" at bounding box center [292, 261] width 106 height 37
click at [336, 267] on td "--" at bounding box center [292, 261] width 106 height 37
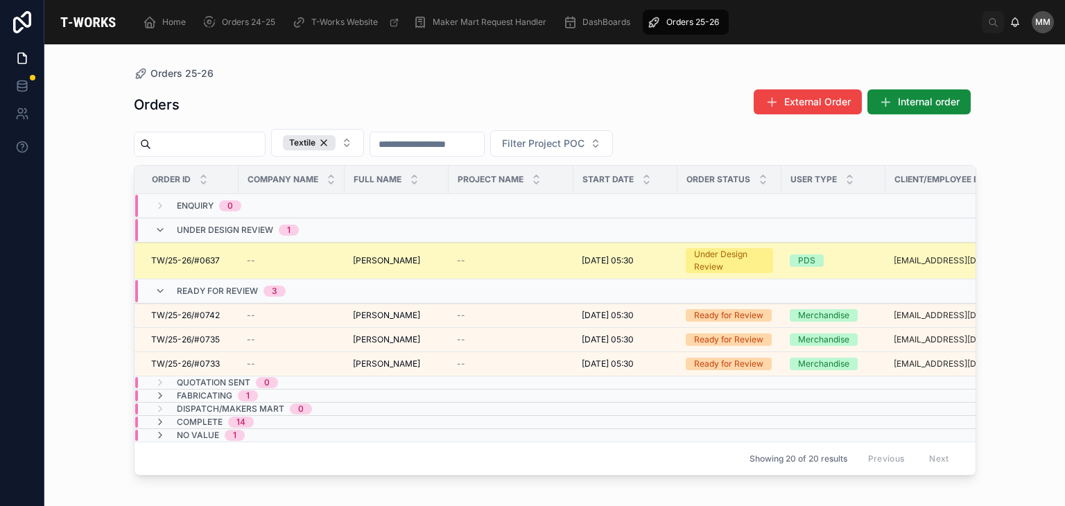
click at [336, 267] on td "--" at bounding box center [292, 261] width 106 height 37
click at [457, 261] on span "--" at bounding box center [461, 260] width 8 height 11
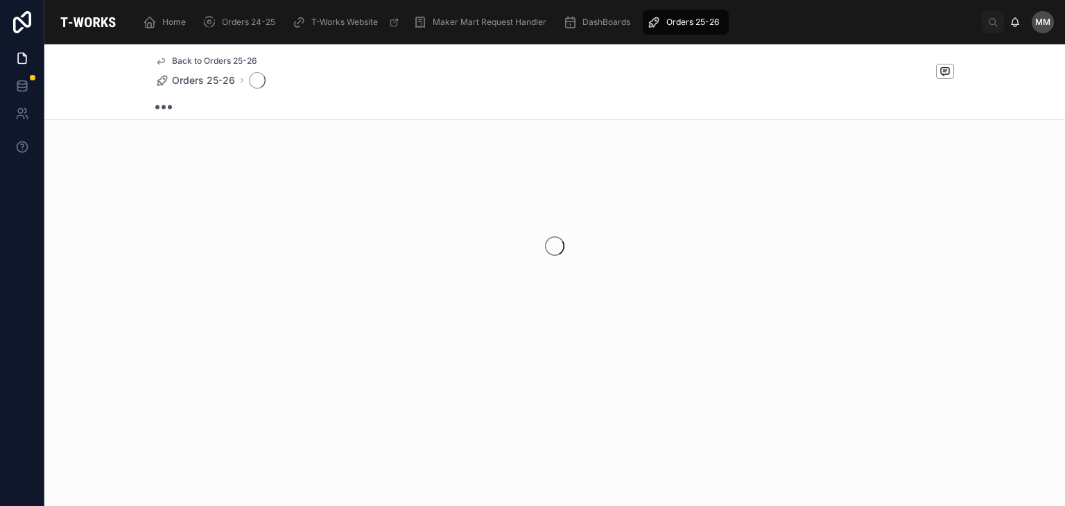
click at [457, 261] on div at bounding box center [554, 246] width 1021 height 219
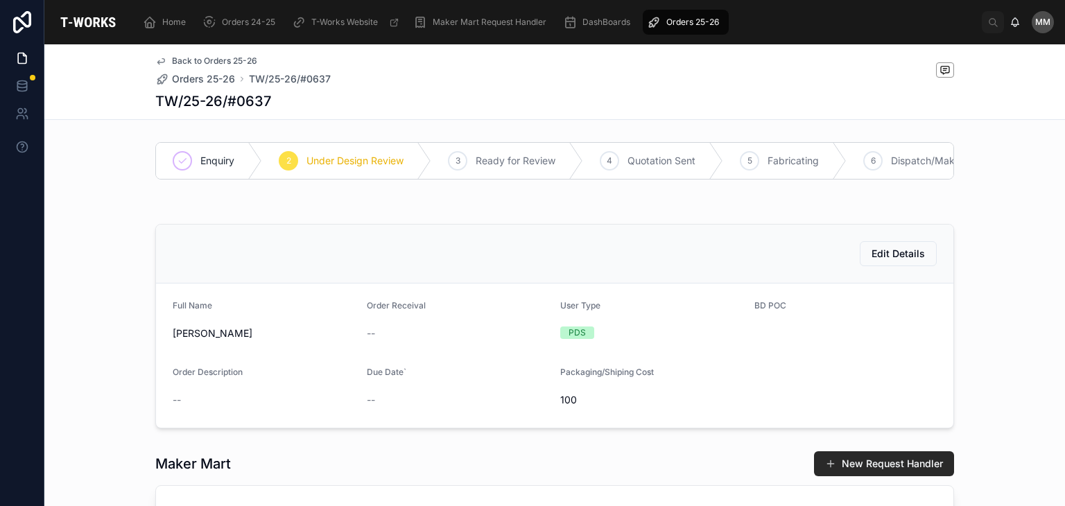
click at [111, 83] on div "Back to Orders 25-26 Orders 25-26 TW/25-26/#0637 TW/25-26/#0637" at bounding box center [554, 82] width 1021 height 76
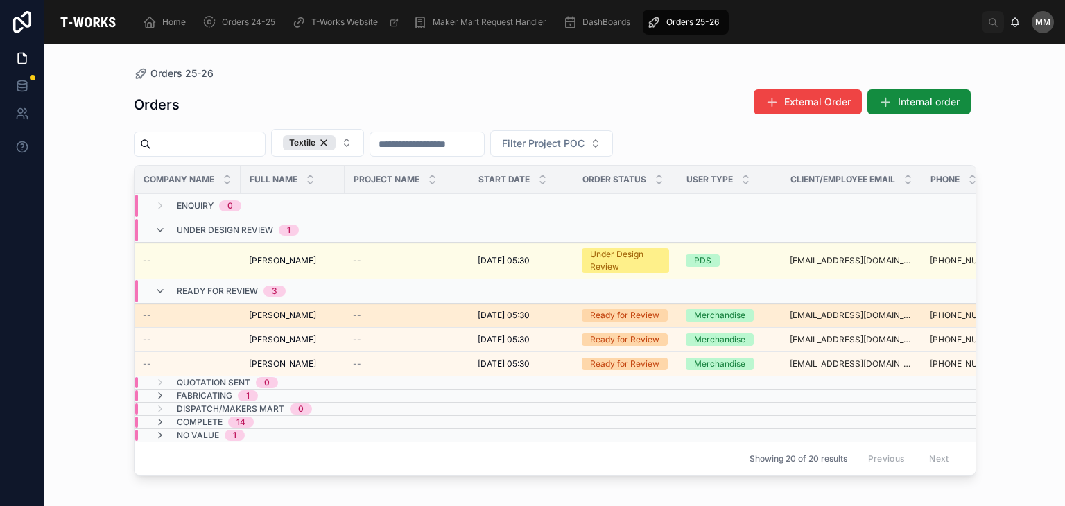
scroll to position [0, 260]
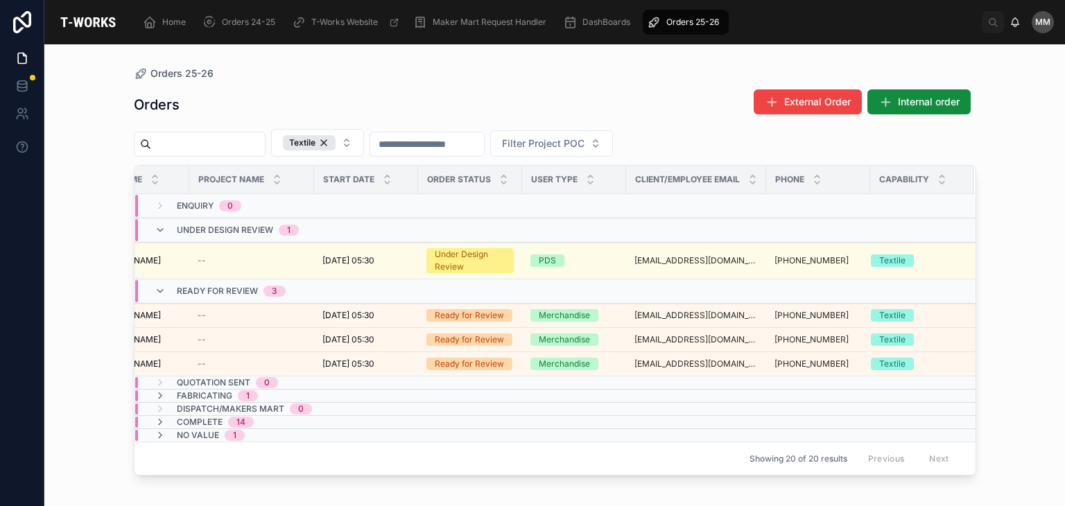
click at [89, 223] on div "Orders 25-26 Orders External Order Internal order Textile Filter Project POC Or…" at bounding box center [554, 275] width 1021 height 462
